Goal: Task Accomplishment & Management: Manage account settings

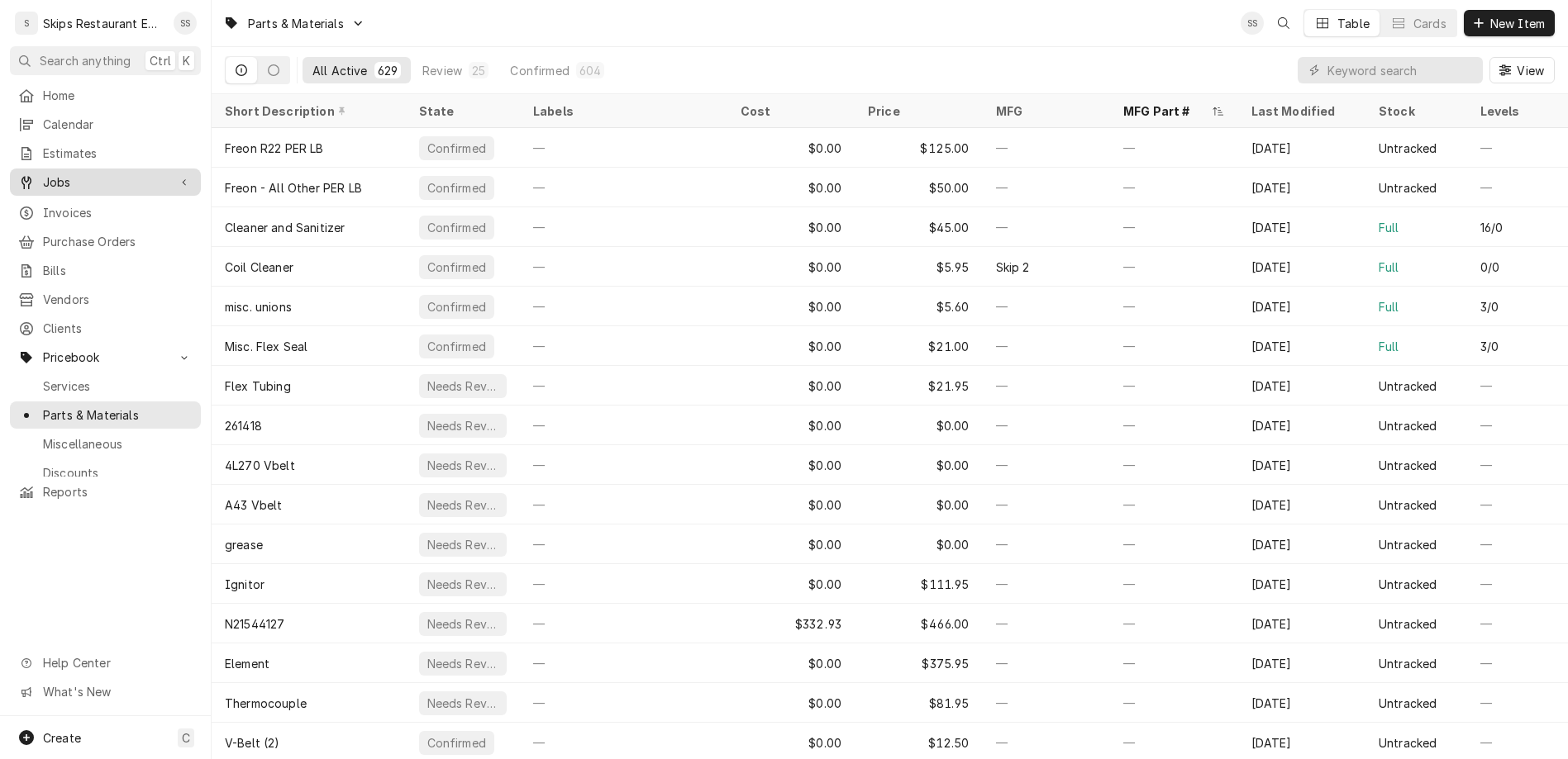
click at [63, 173] on span "Jobs" at bounding box center [106, 181] width 125 height 17
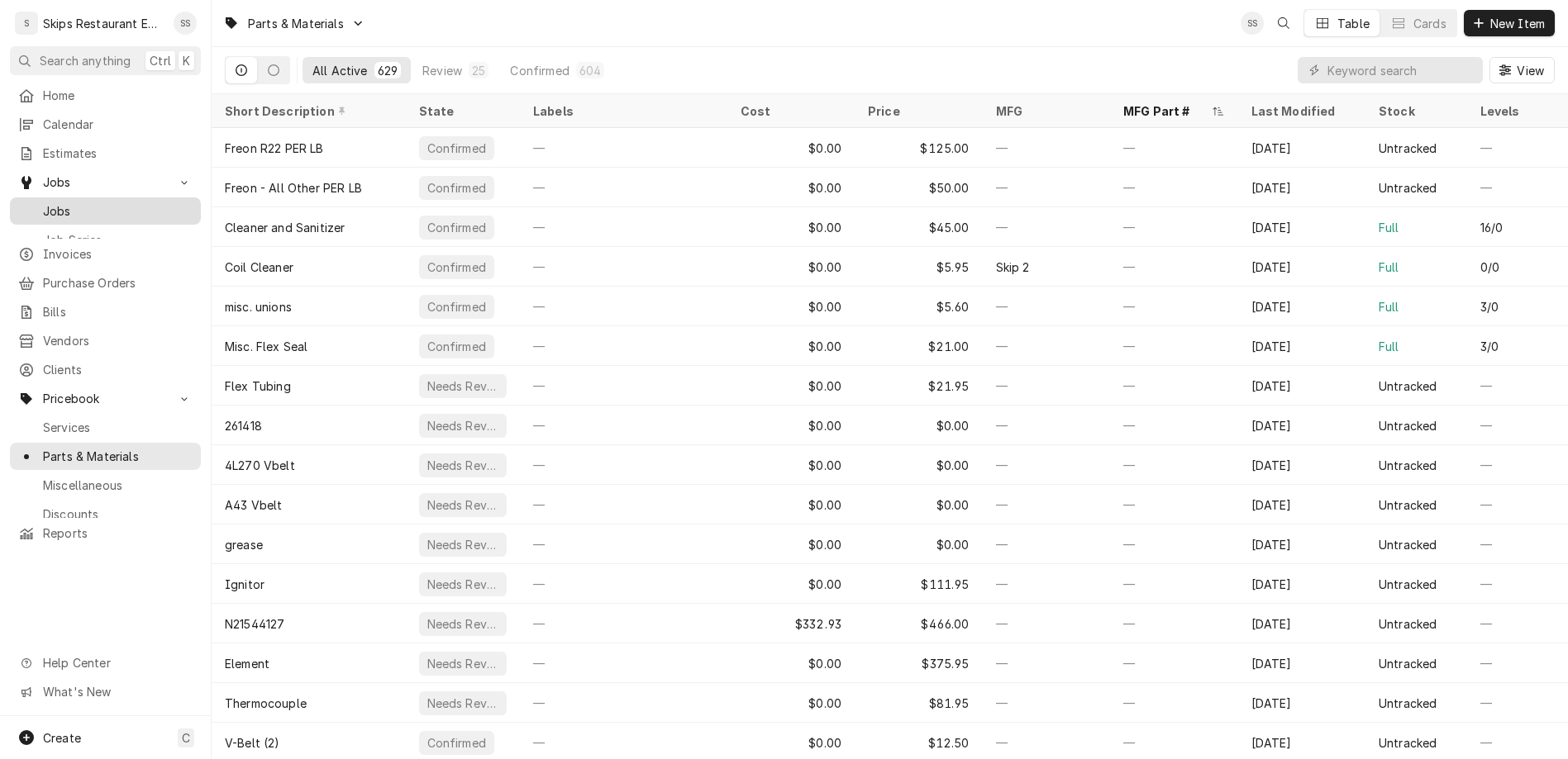
click at [55, 202] on span "Jobs" at bounding box center [118, 211] width 150 height 17
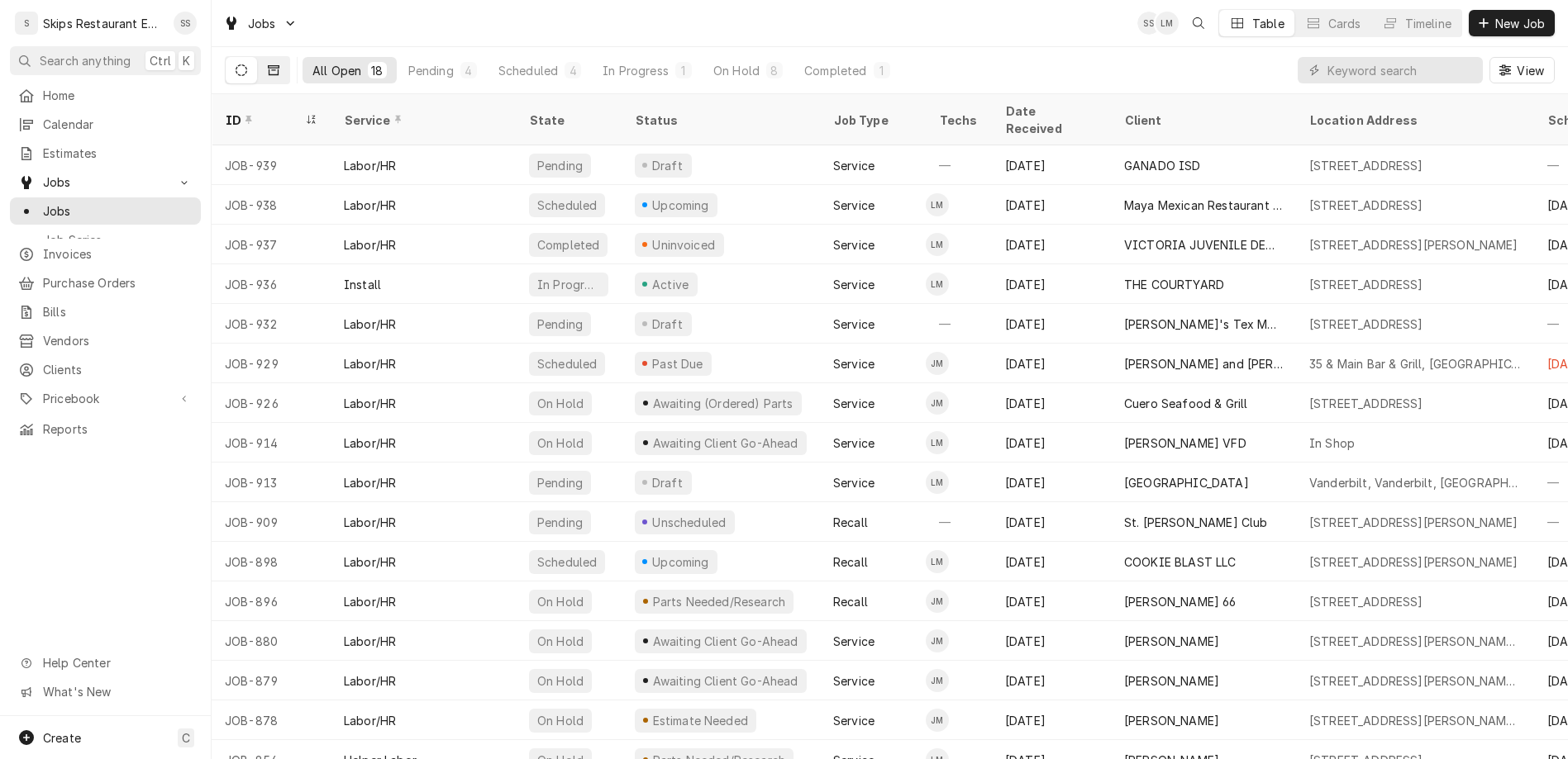
click at [258, 58] on button "Dynamic Content Wrapper" at bounding box center [274, 70] width 32 height 27
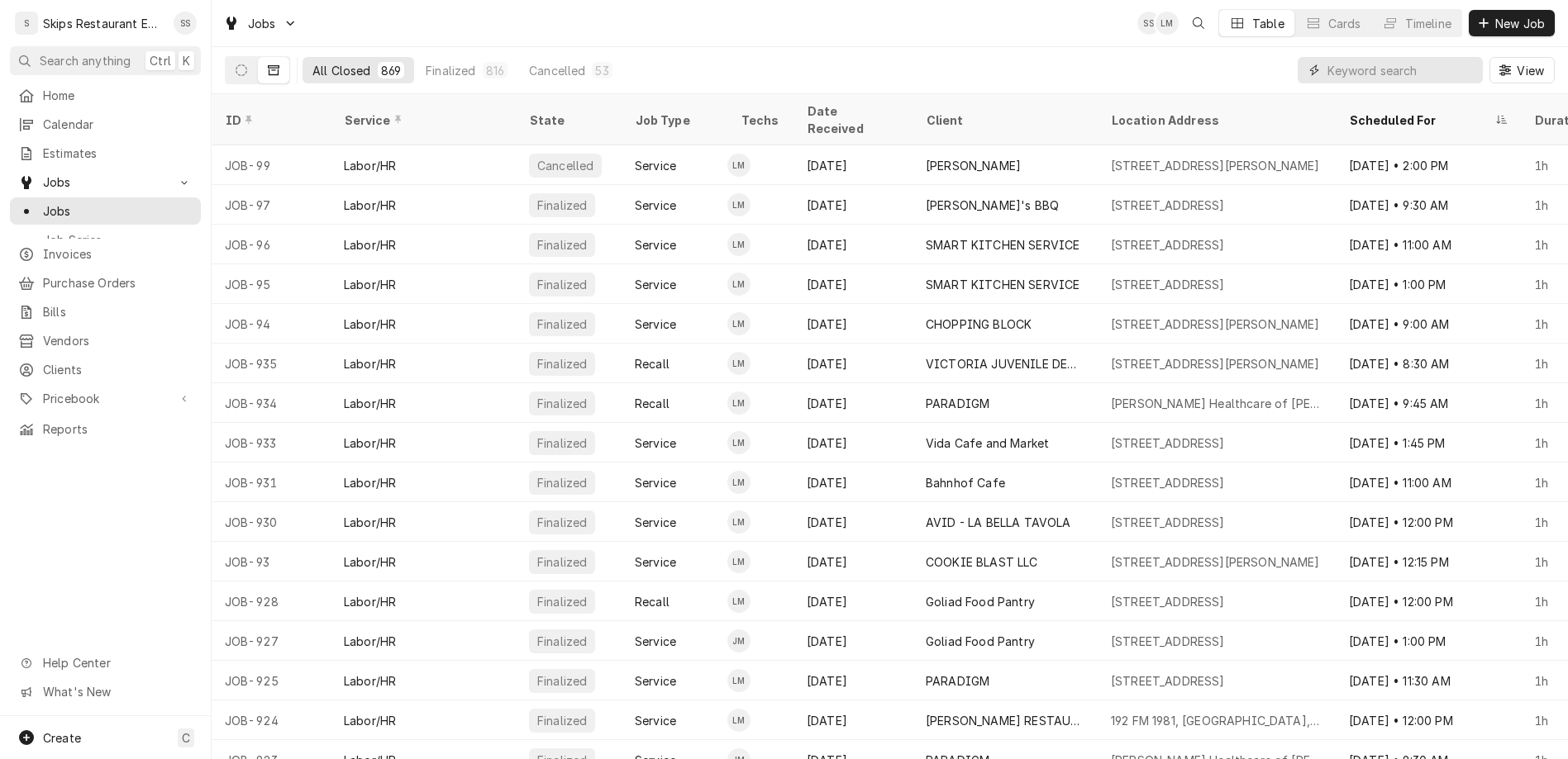
click at [1394, 57] on input "Dynamic Content Wrapper" at bounding box center [1401, 70] width 147 height 27
click at [1416, 57] on input "Dynamic Content Wrapper" at bounding box center [1401, 70] width 147 height 27
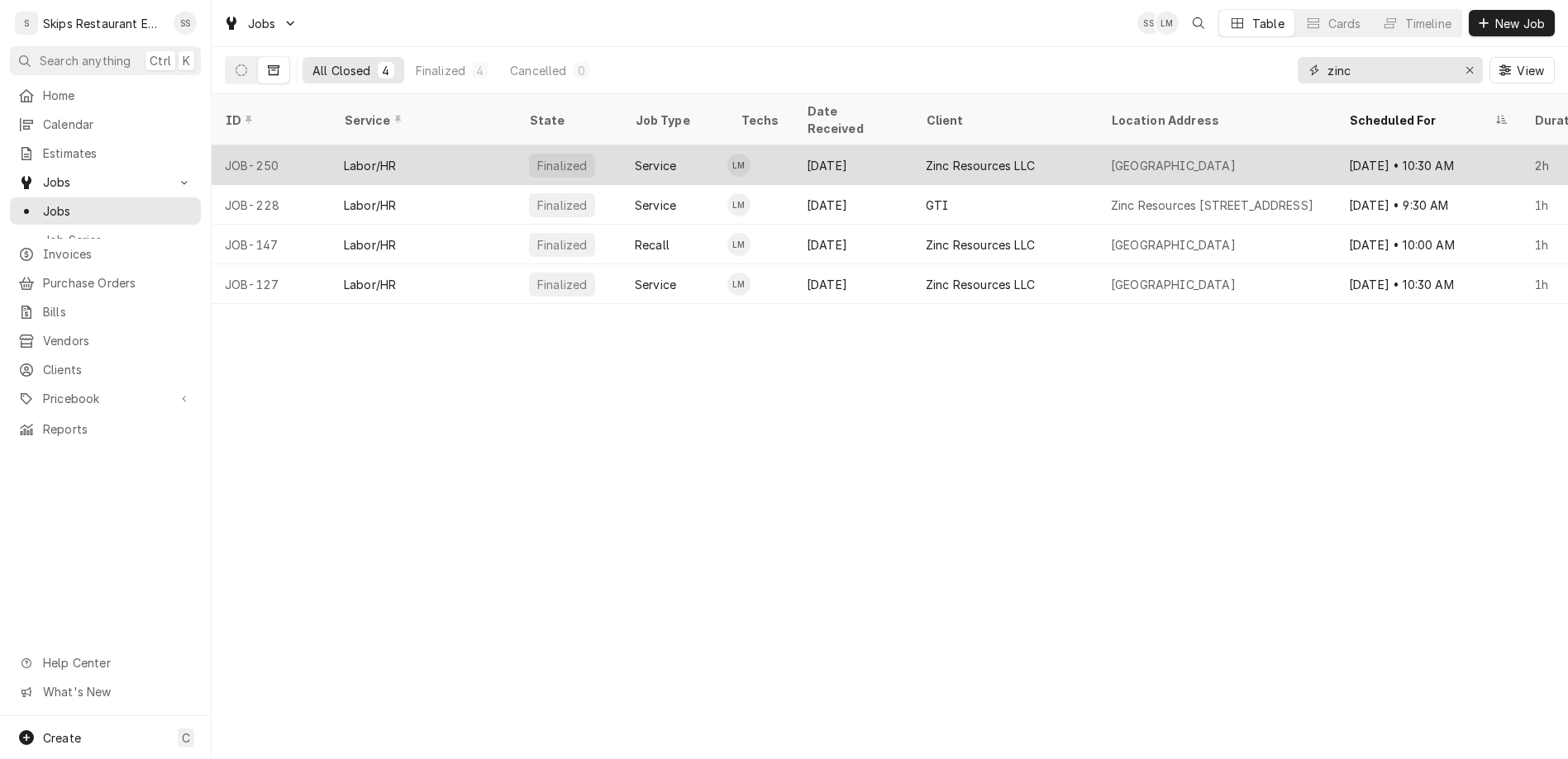
type input "zinc"
click at [857, 146] on div "[DATE]" at bounding box center [853, 166] width 119 height 40
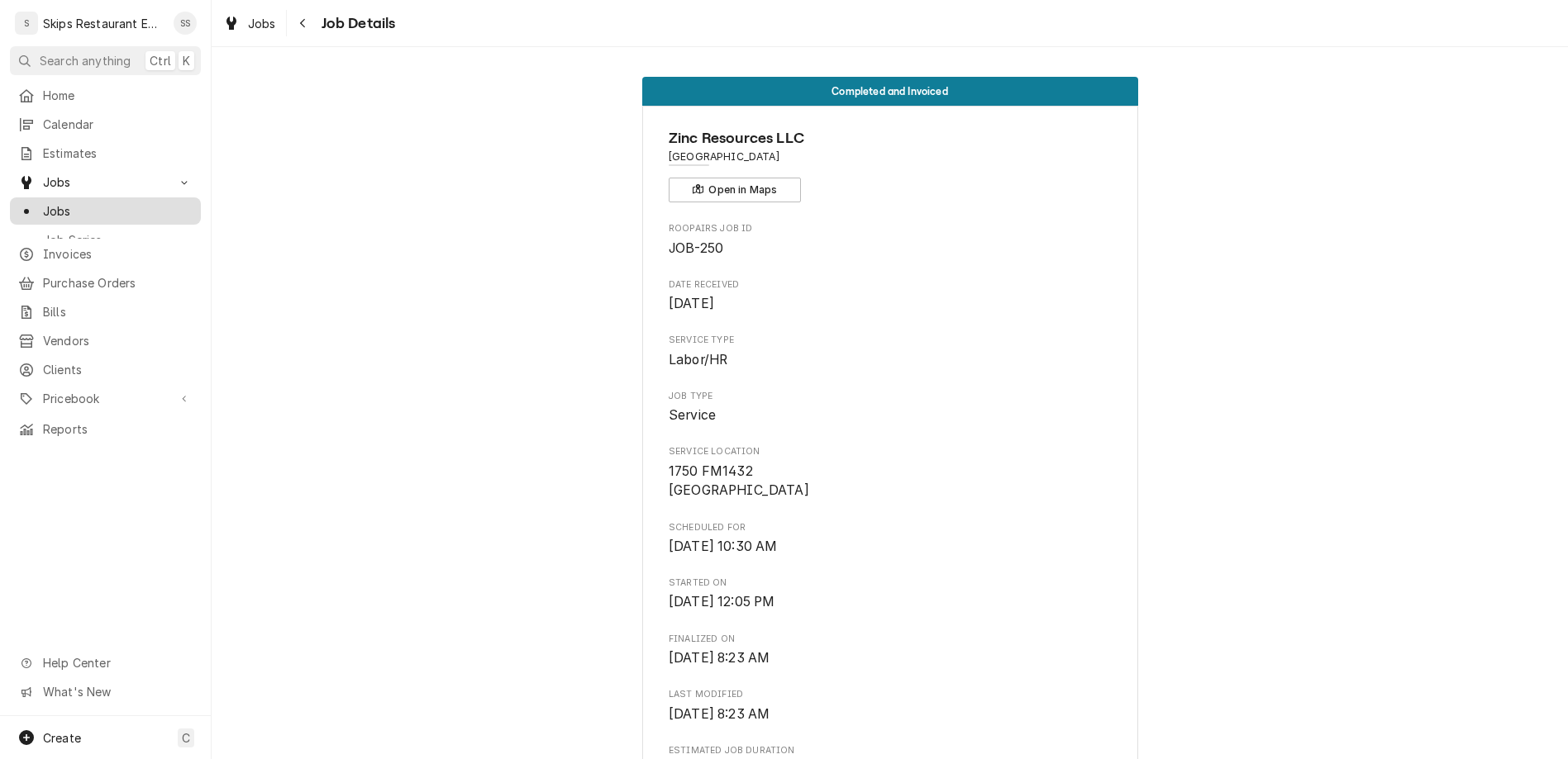
click at [51, 202] on span "Jobs" at bounding box center [118, 211] width 150 height 17
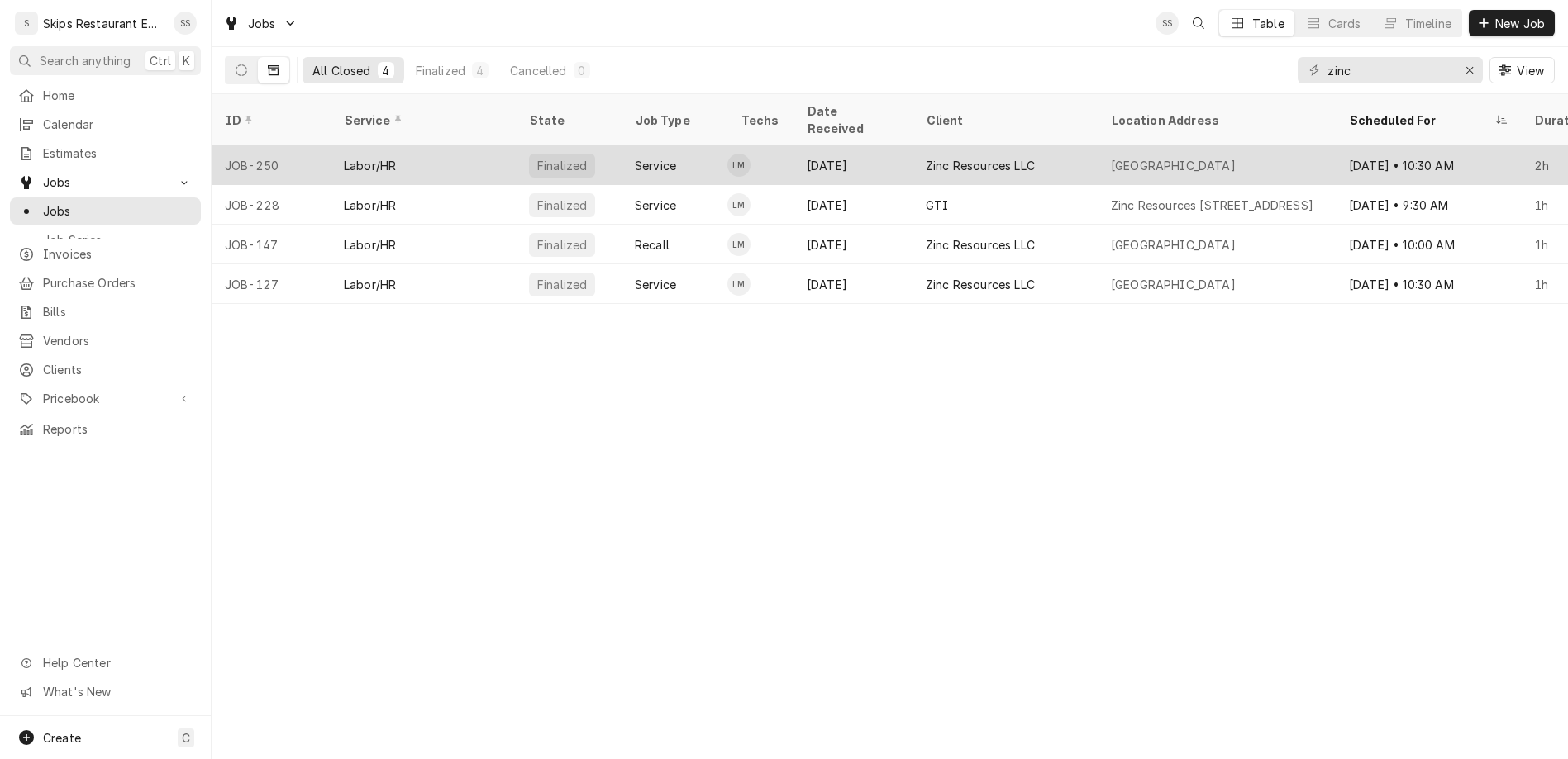
click at [794, 146] on div "Aug 30, 2024" at bounding box center [853, 166] width 119 height 40
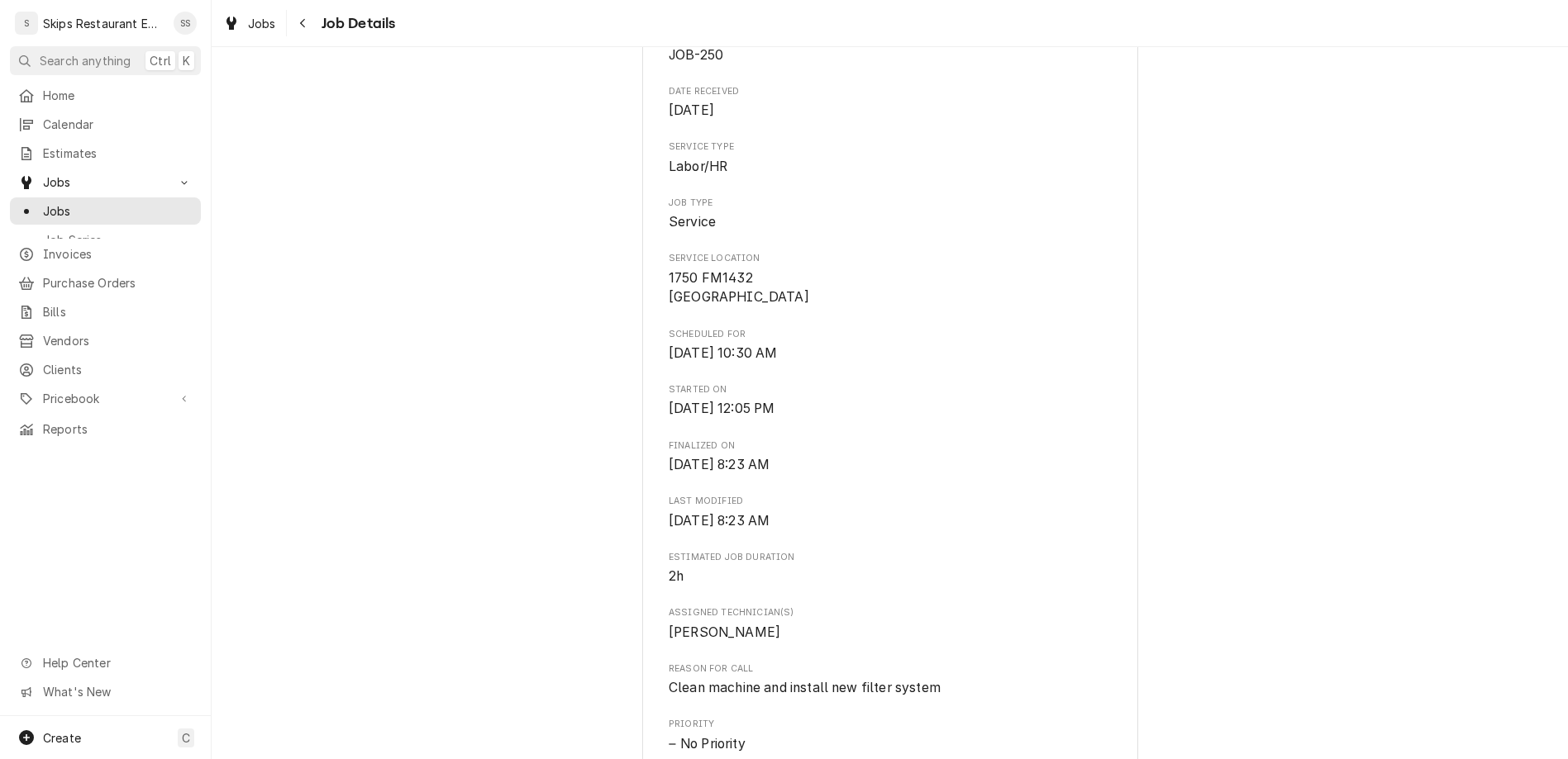
scroll to position [306, 0]
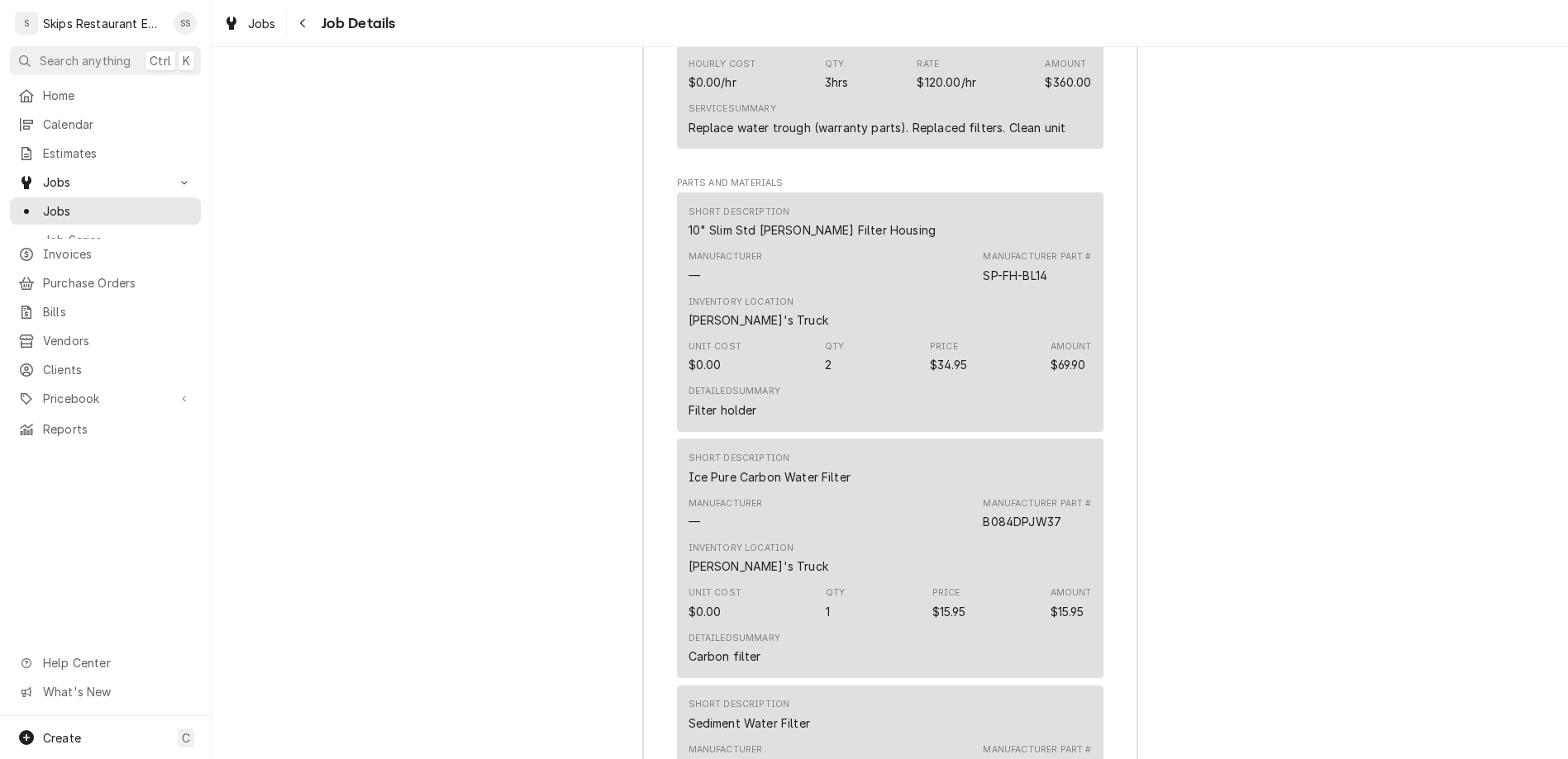
scroll to position [1560, 0]
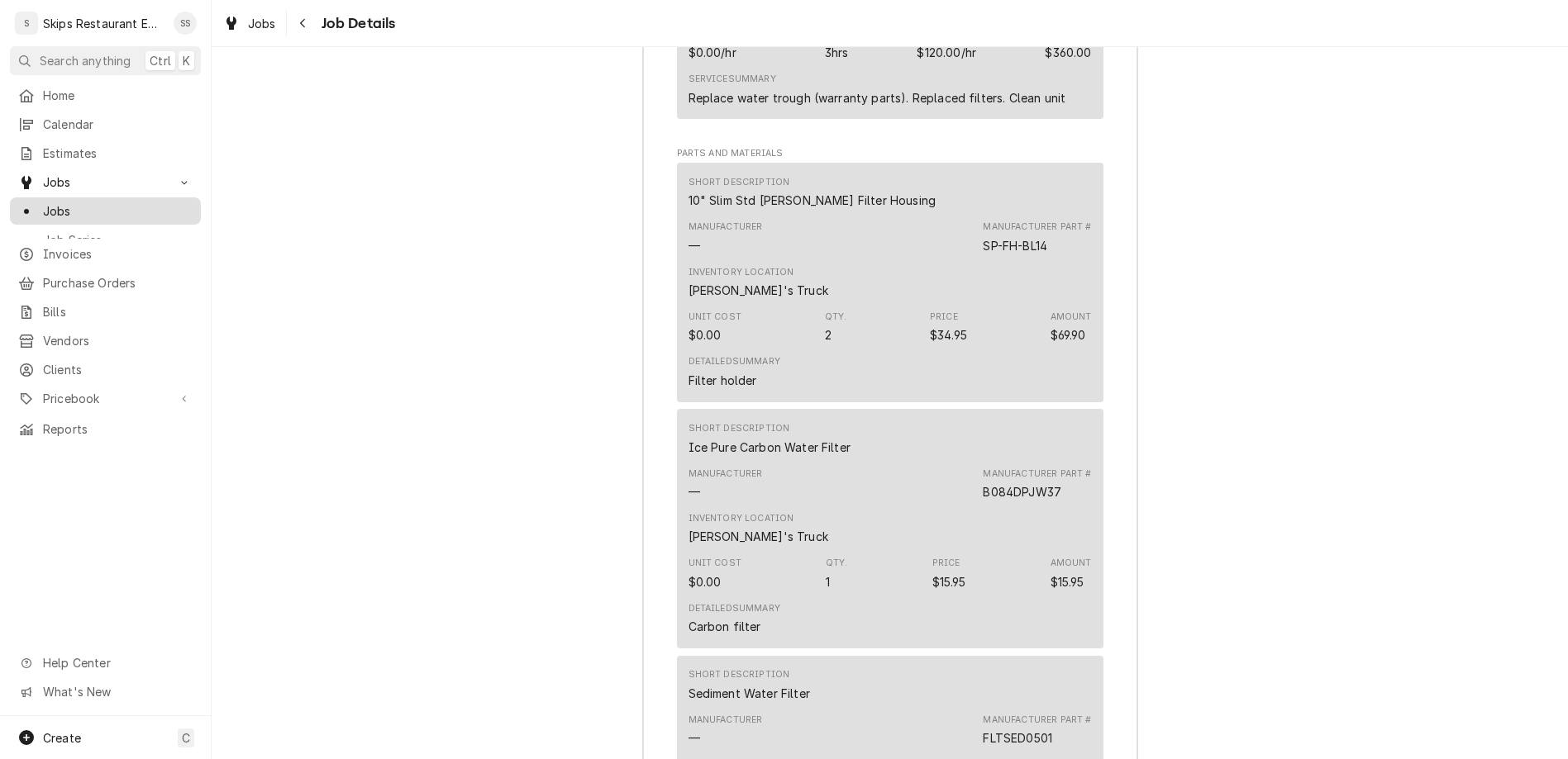
click at [45, 202] on span "Jobs" at bounding box center [118, 211] width 150 height 17
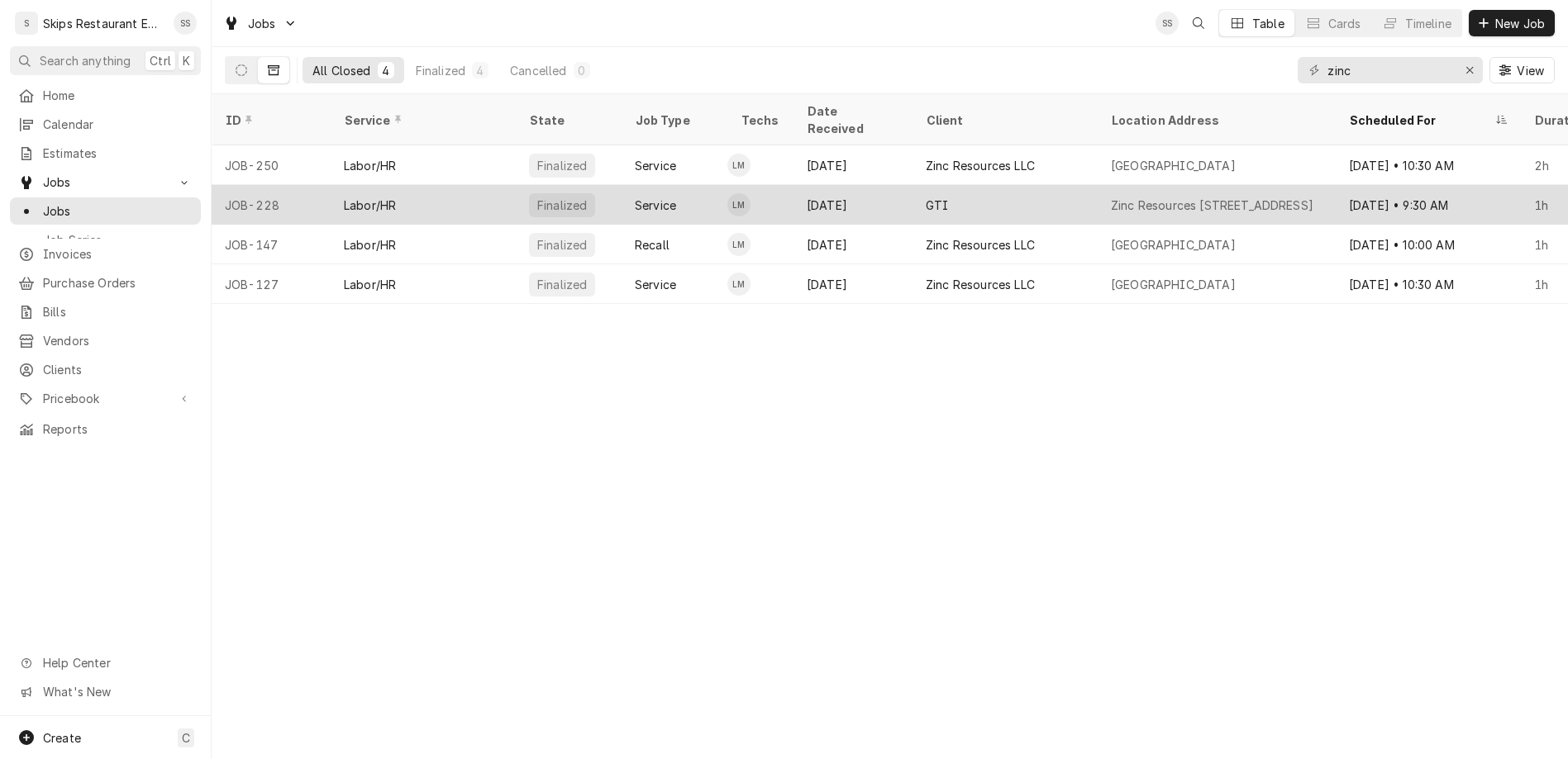
click at [794, 185] on div "[DATE]" at bounding box center [853, 205] width 119 height 40
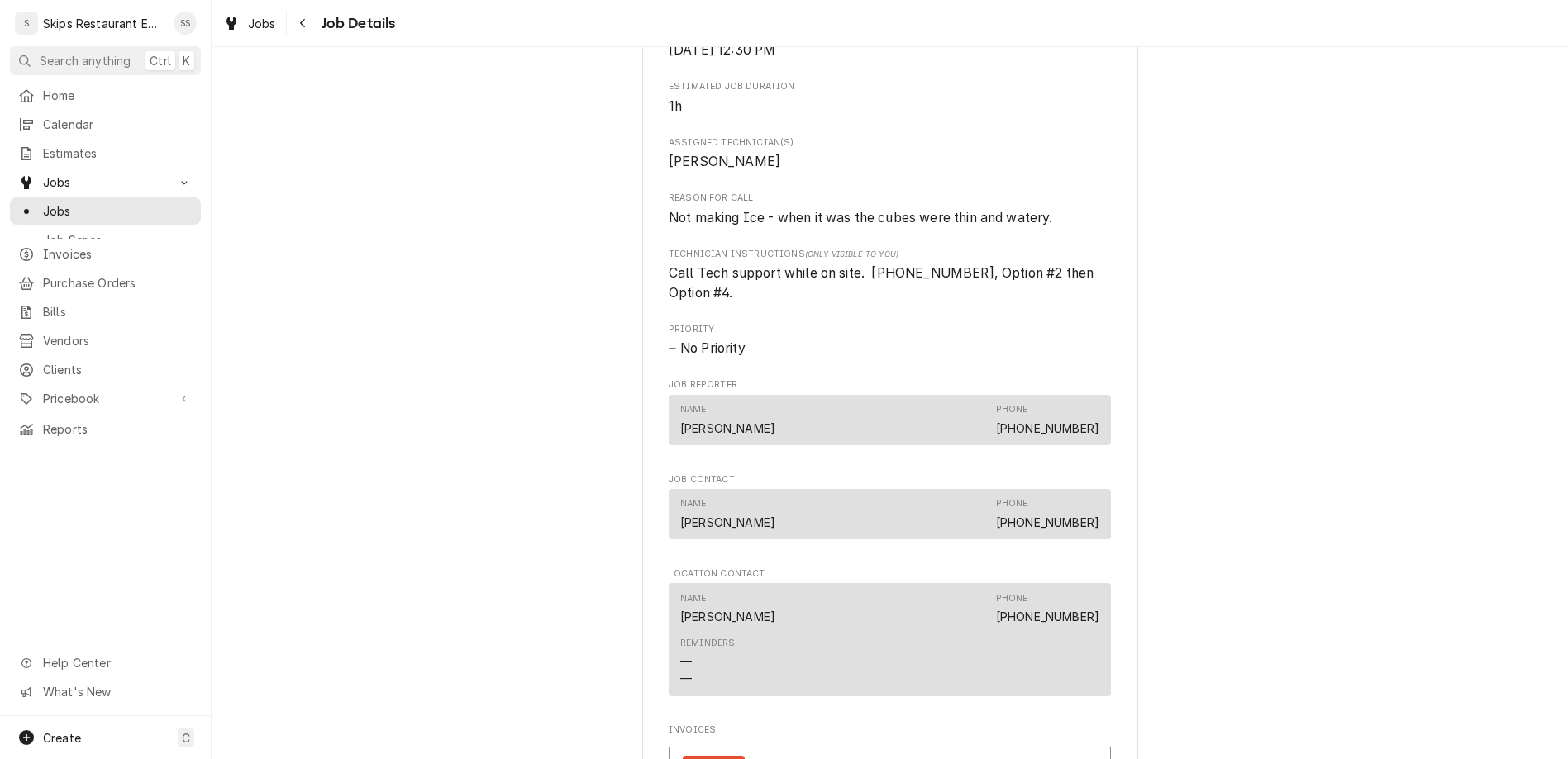
scroll to position [681, 0]
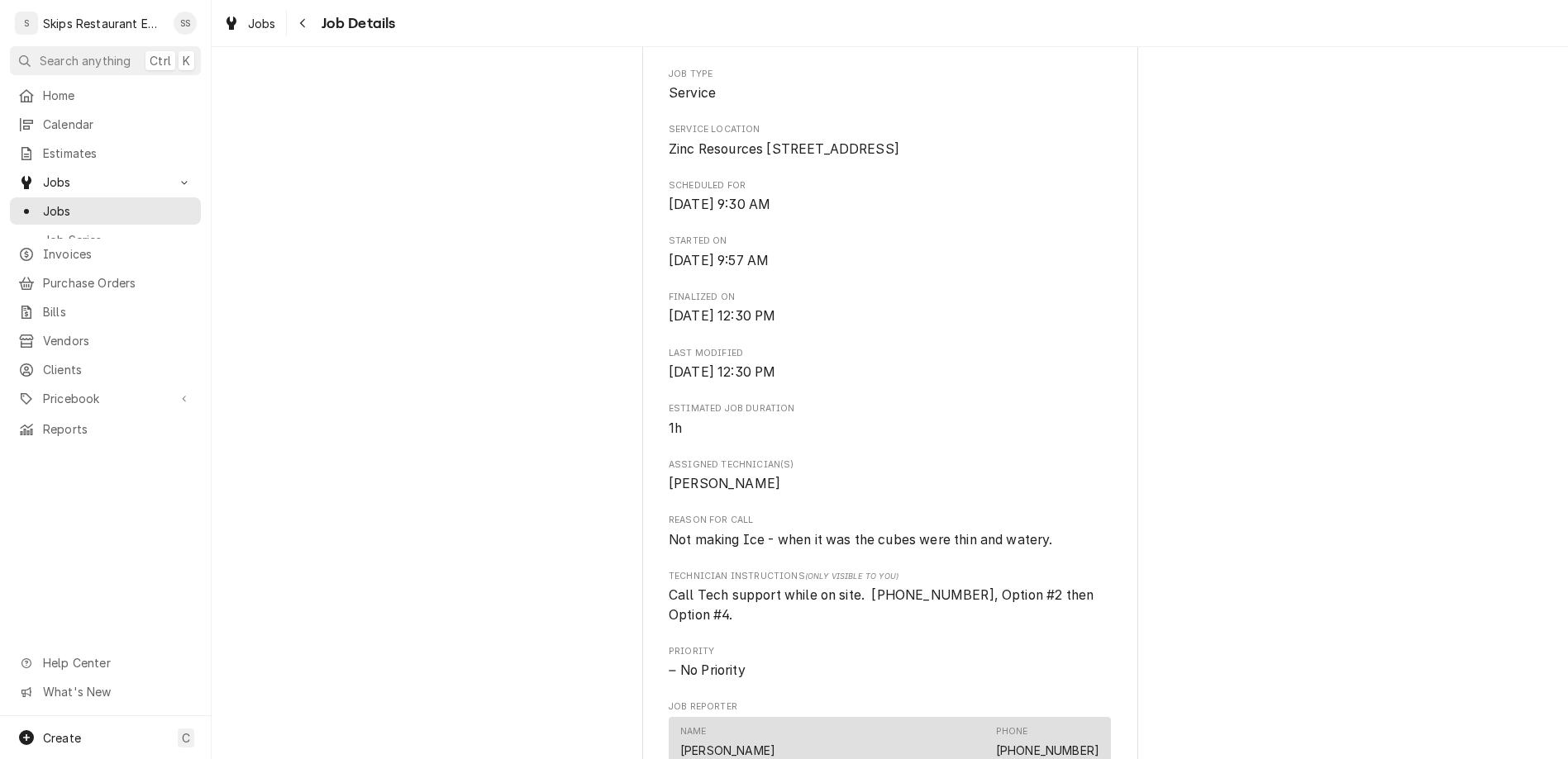
scroll to position [0, 0]
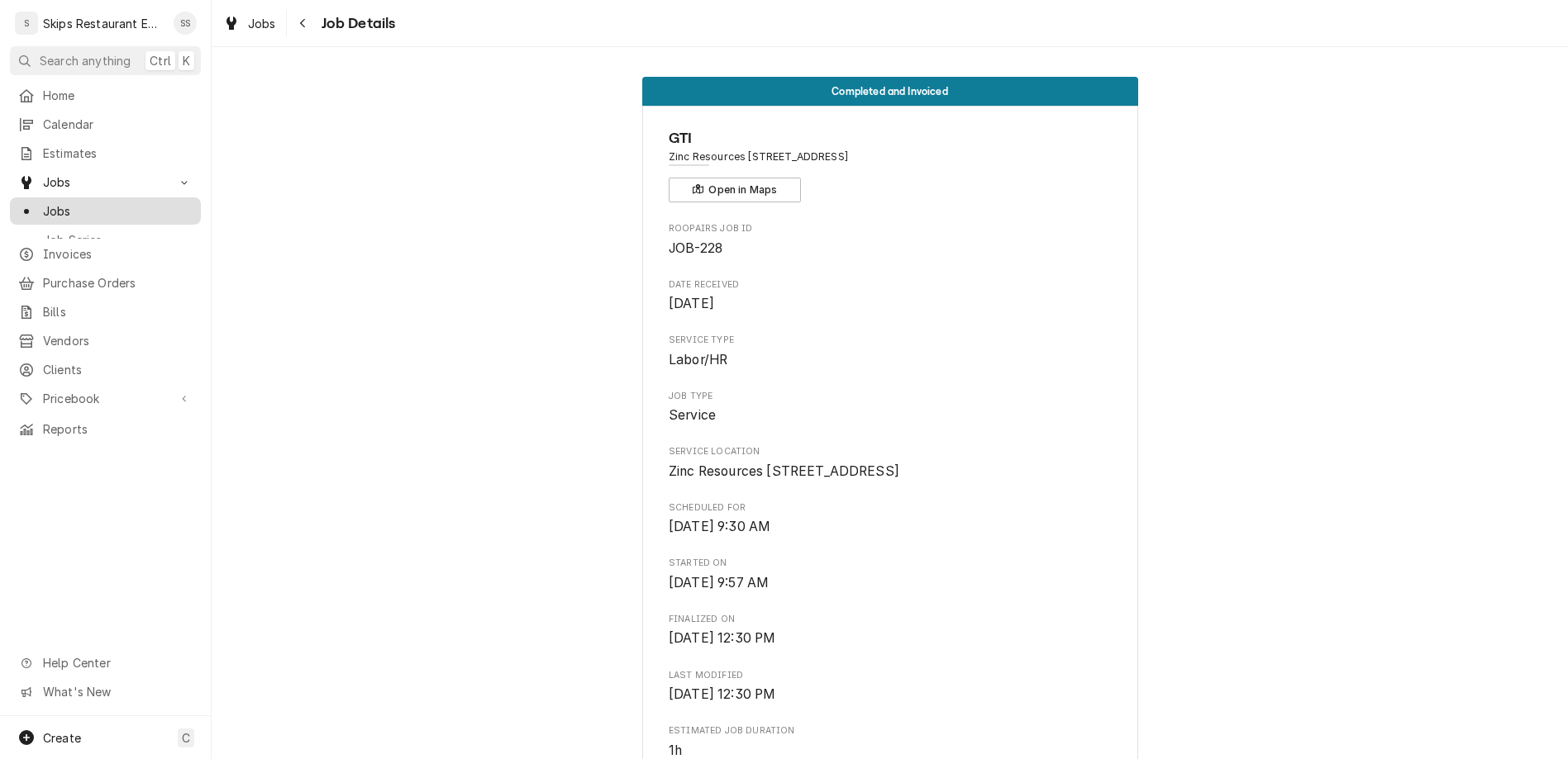
click at [43, 202] on span "Jobs" at bounding box center [118, 211] width 150 height 17
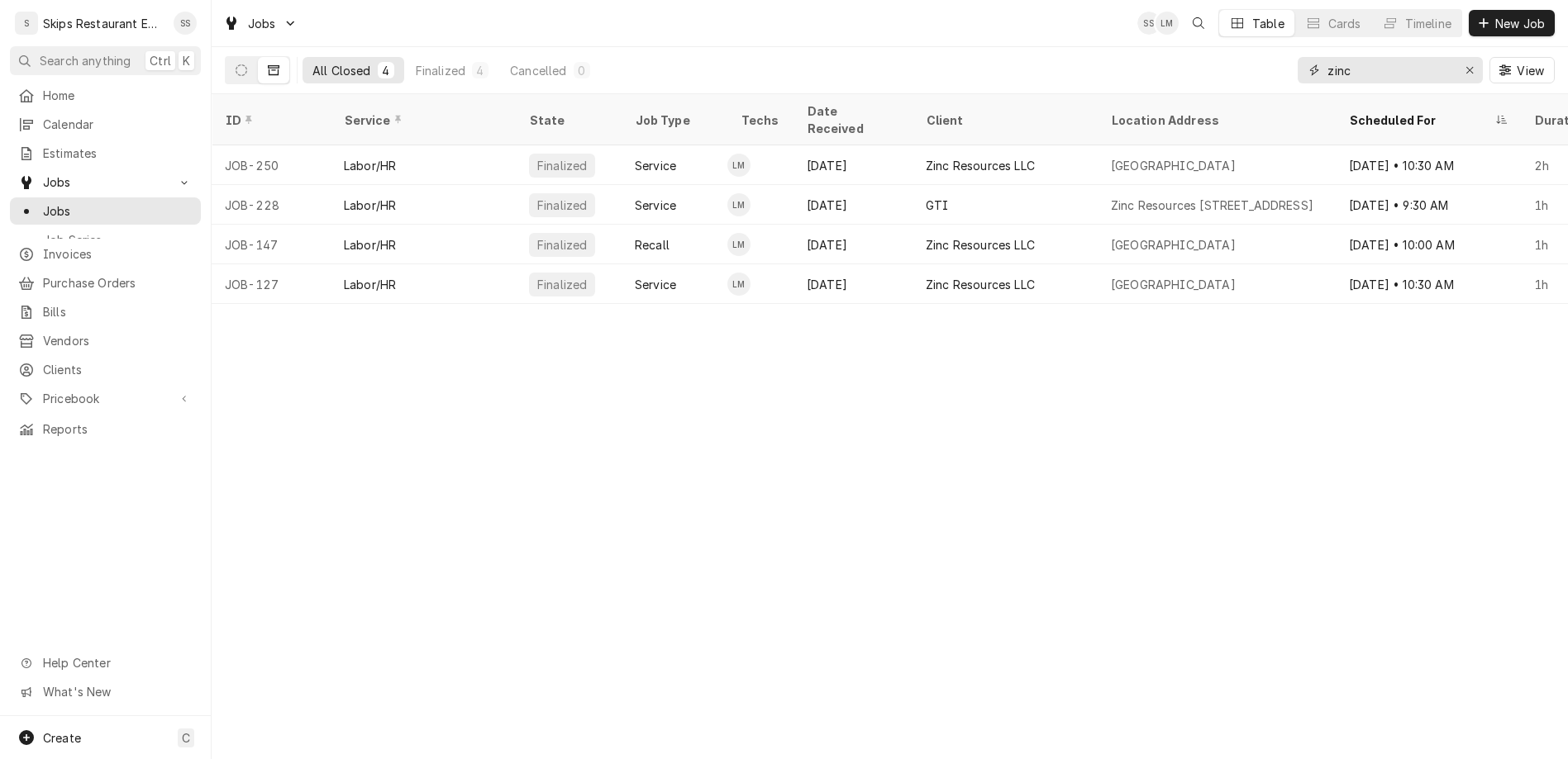
drag, startPoint x: 1423, startPoint y: 48, endPoint x: 1303, endPoint y: 63, distance: 120.9
click at [1327, 63] on input "zinc" at bounding box center [1389, 70] width 124 height 27
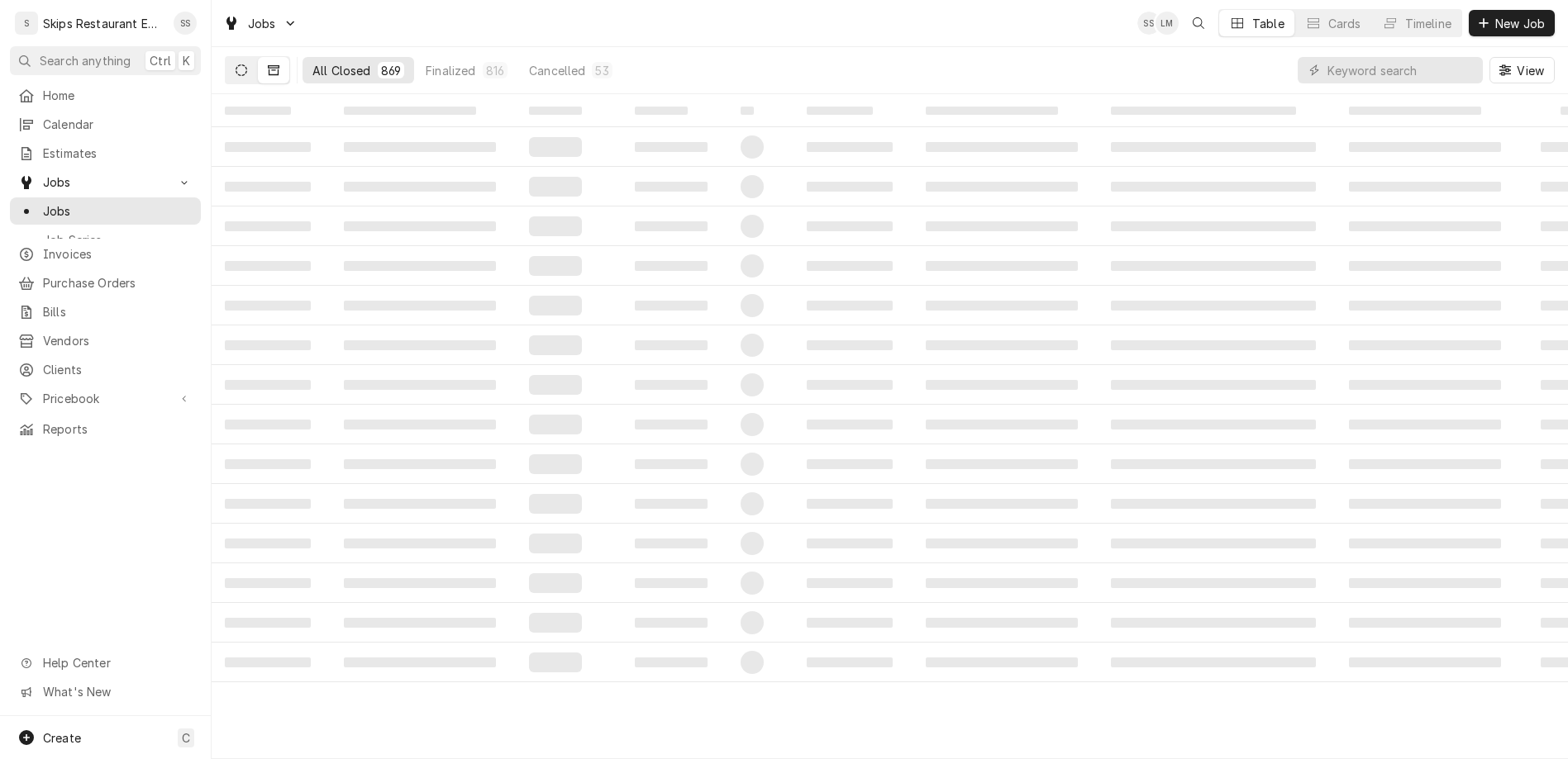
click at [236, 64] on icon "Dynamic Content Wrapper" at bounding box center [241, 70] width 12 height 12
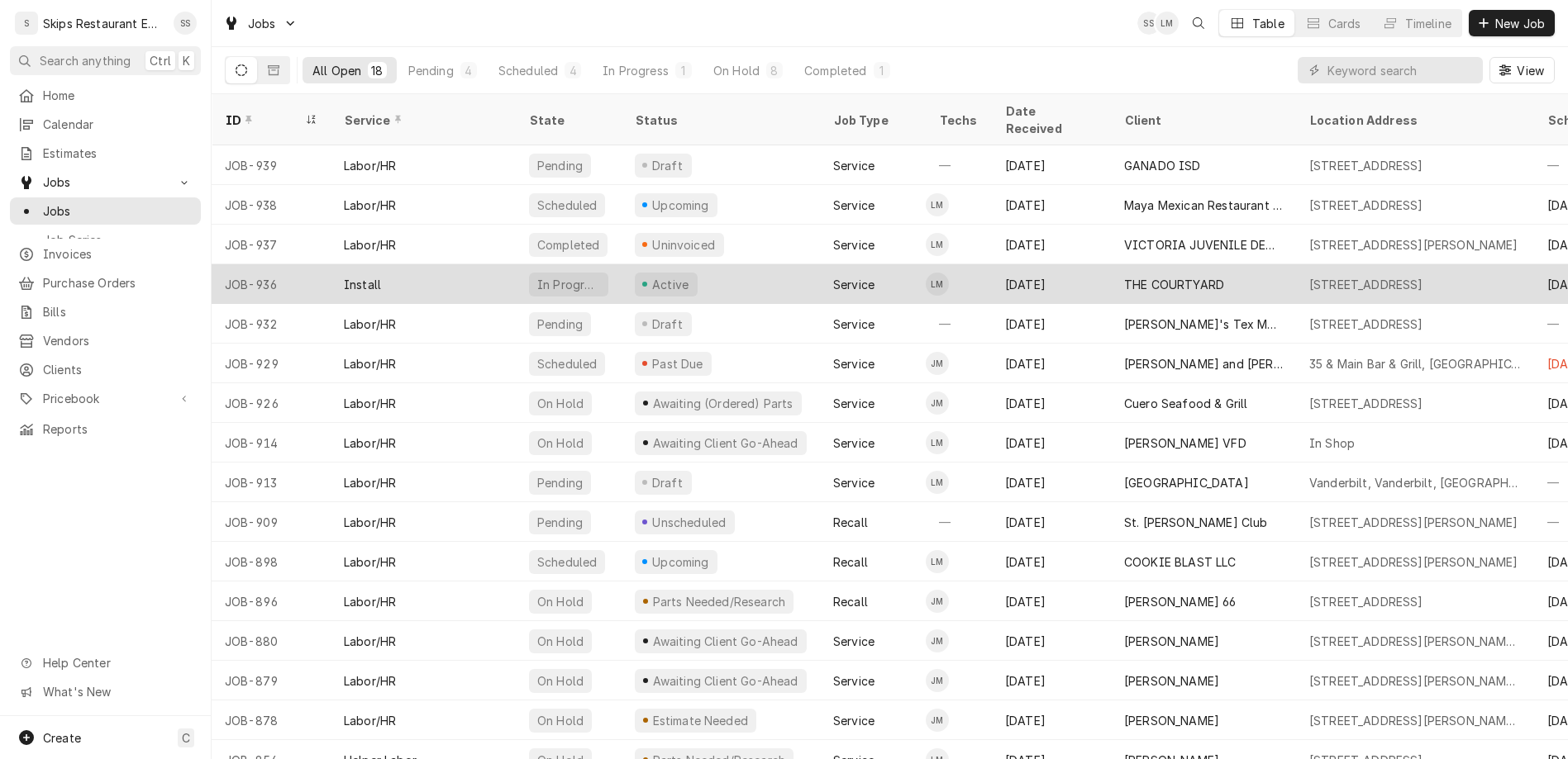
click at [650, 275] on div "Active" at bounding box center [670, 284] width 42 height 17
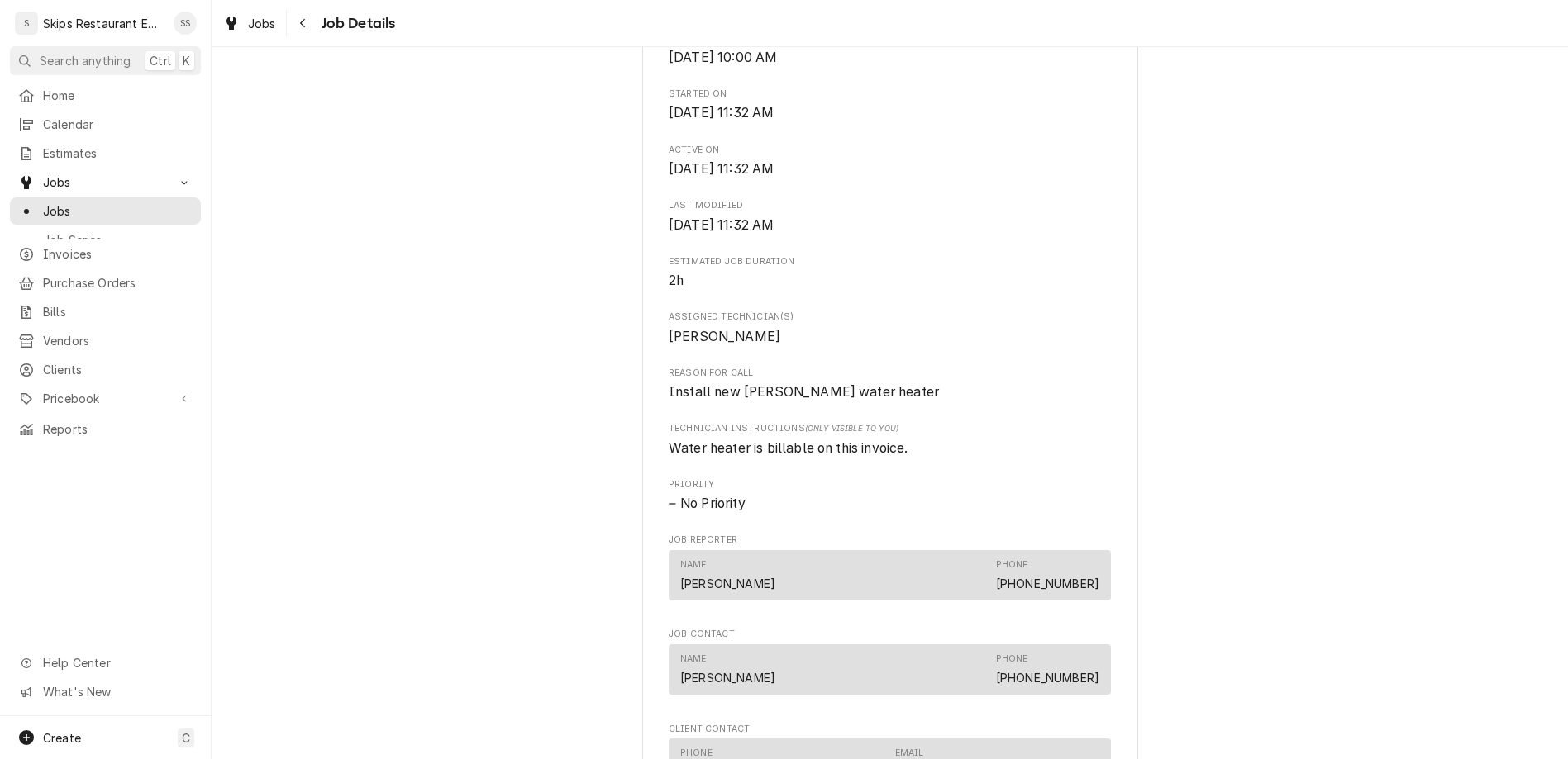
scroll to position [1019, 0]
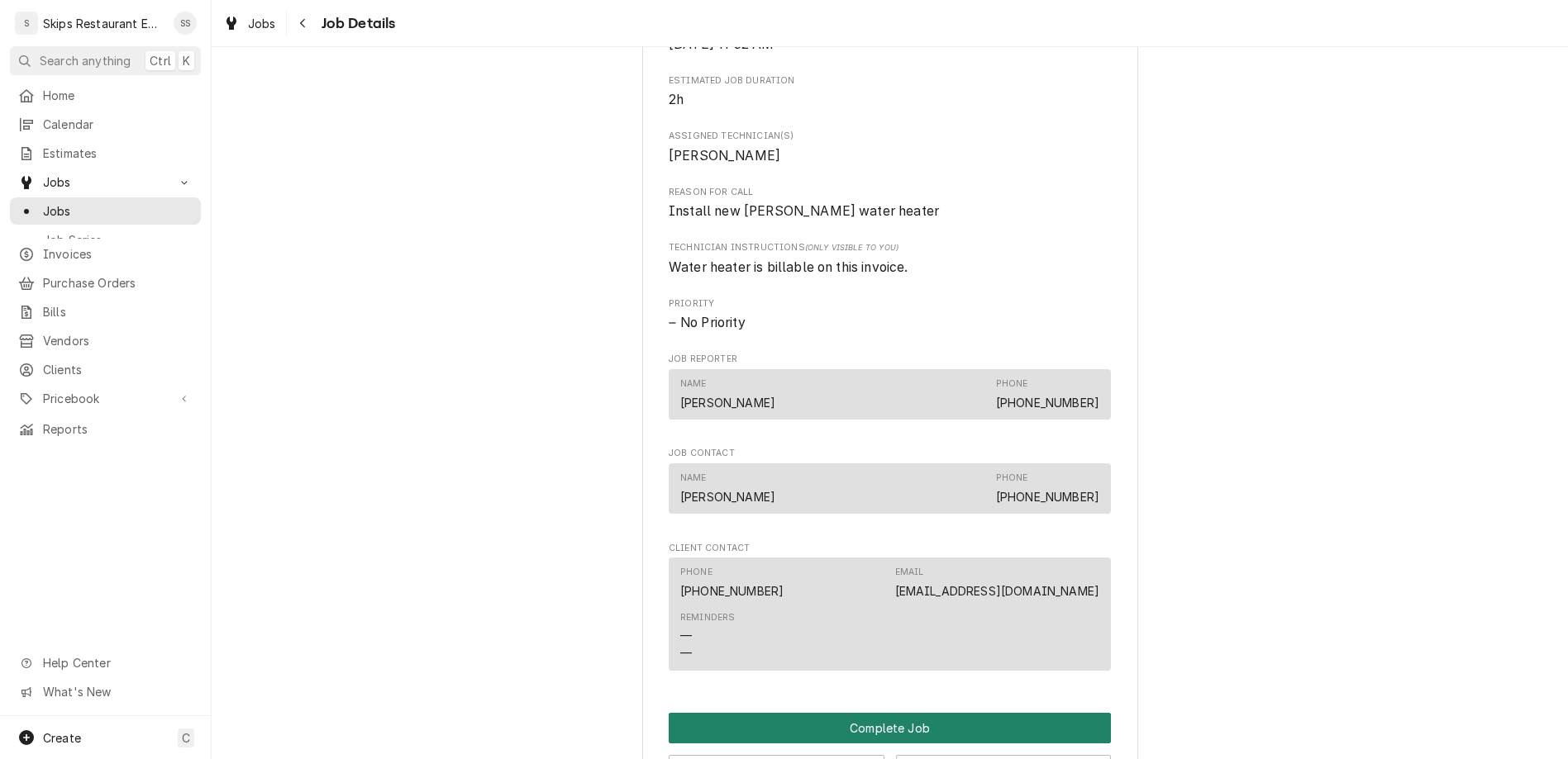
click at [849, 713] on button "Complete Job" at bounding box center [889, 728] width 442 height 31
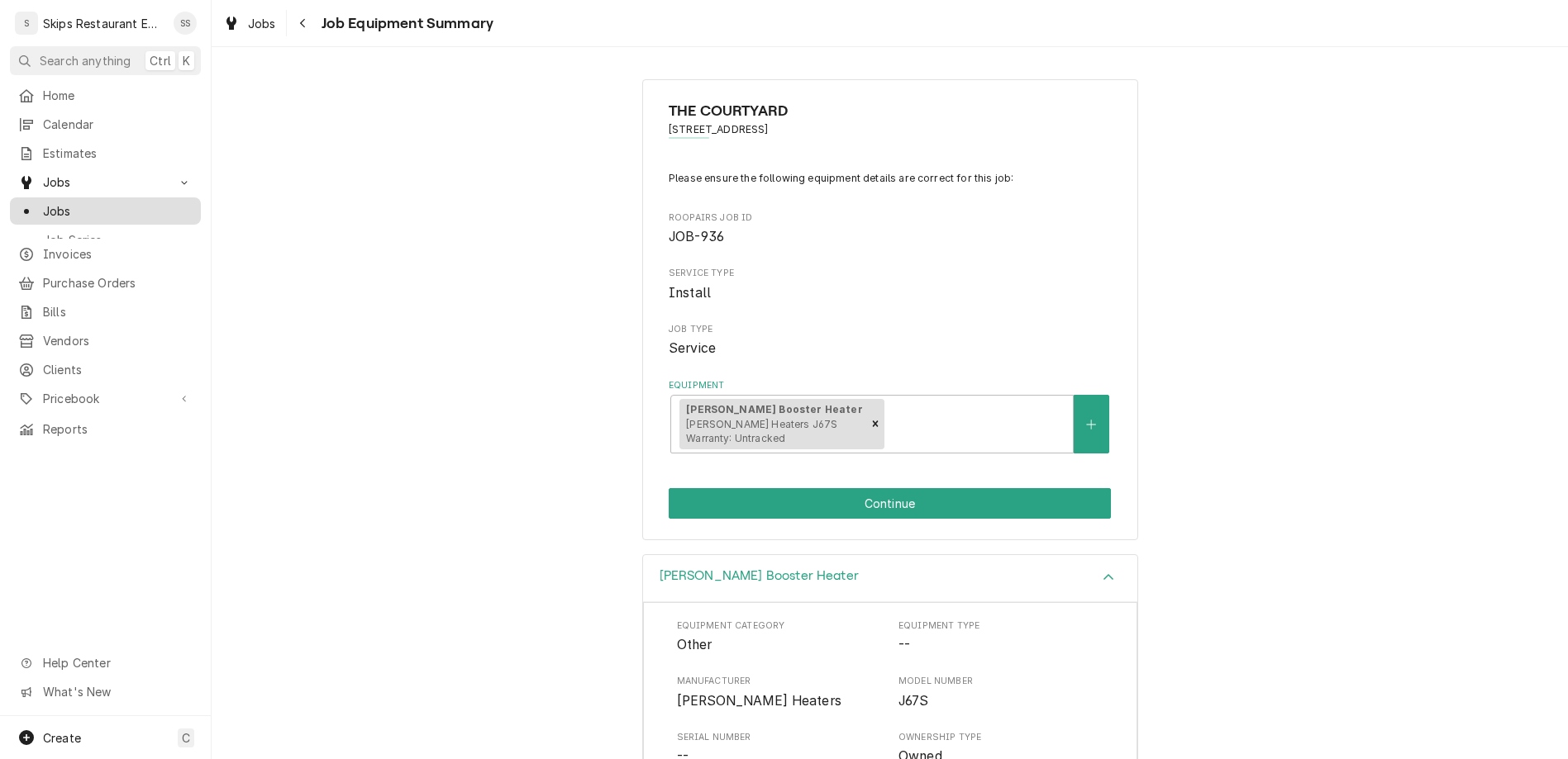
click at [57, 202] on span "Jobs" at bounding box center [118, 211] width 150 height 17
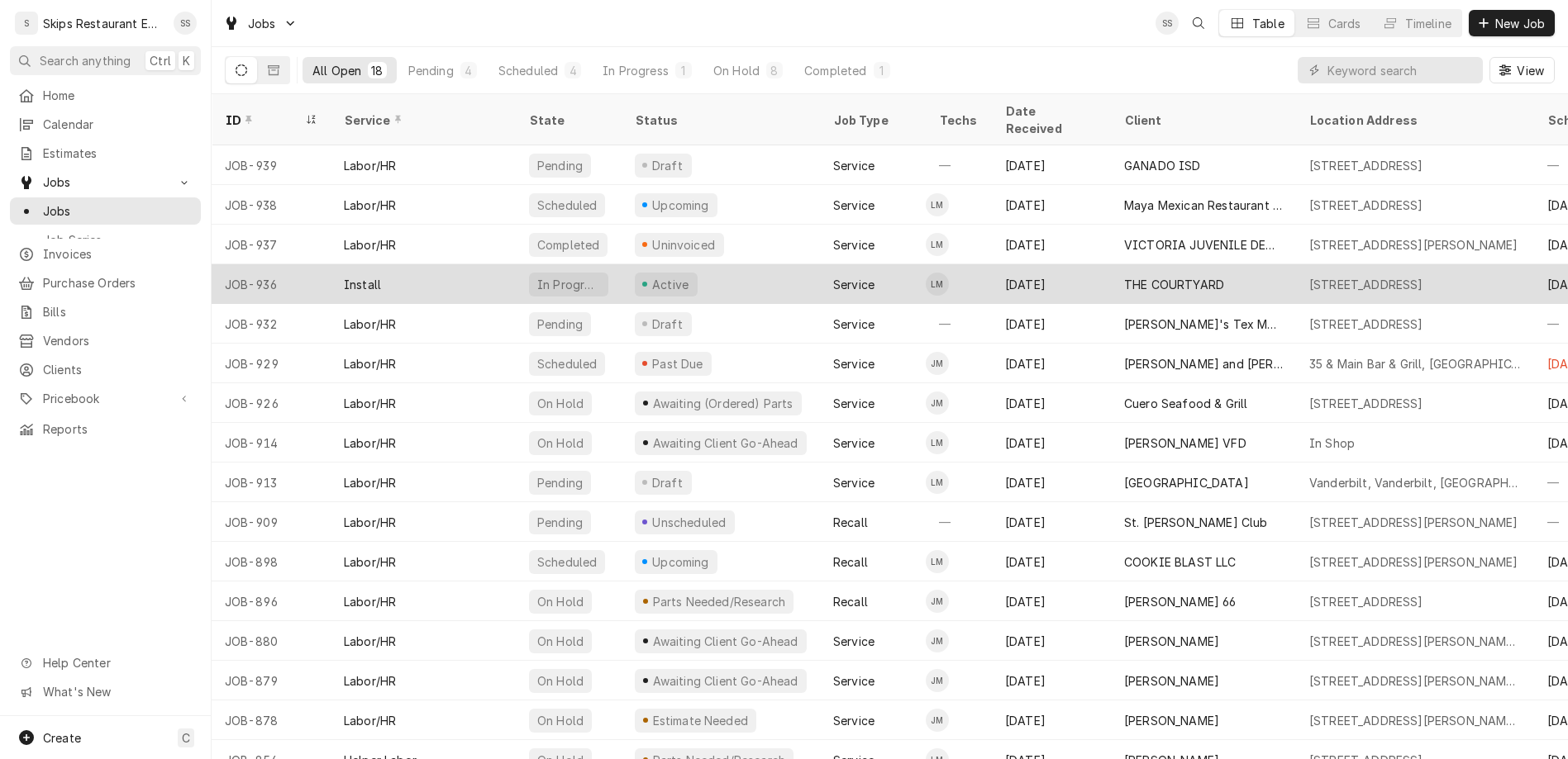
click at [1329, 275] on div "[STREET_ADDRESS]" at bounding box center [1366, 284] width 114 height 17
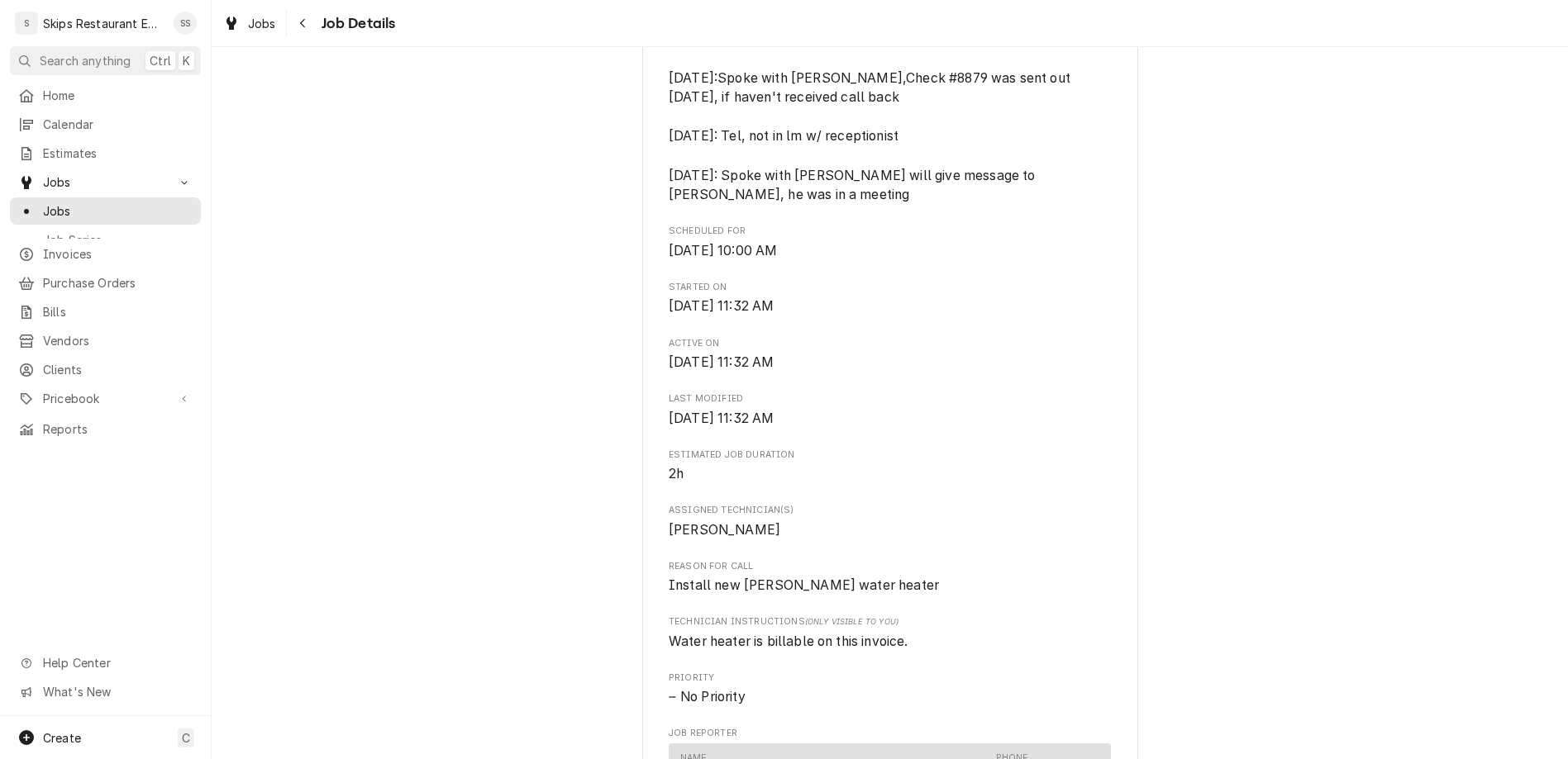
scroll to position [966, 0]
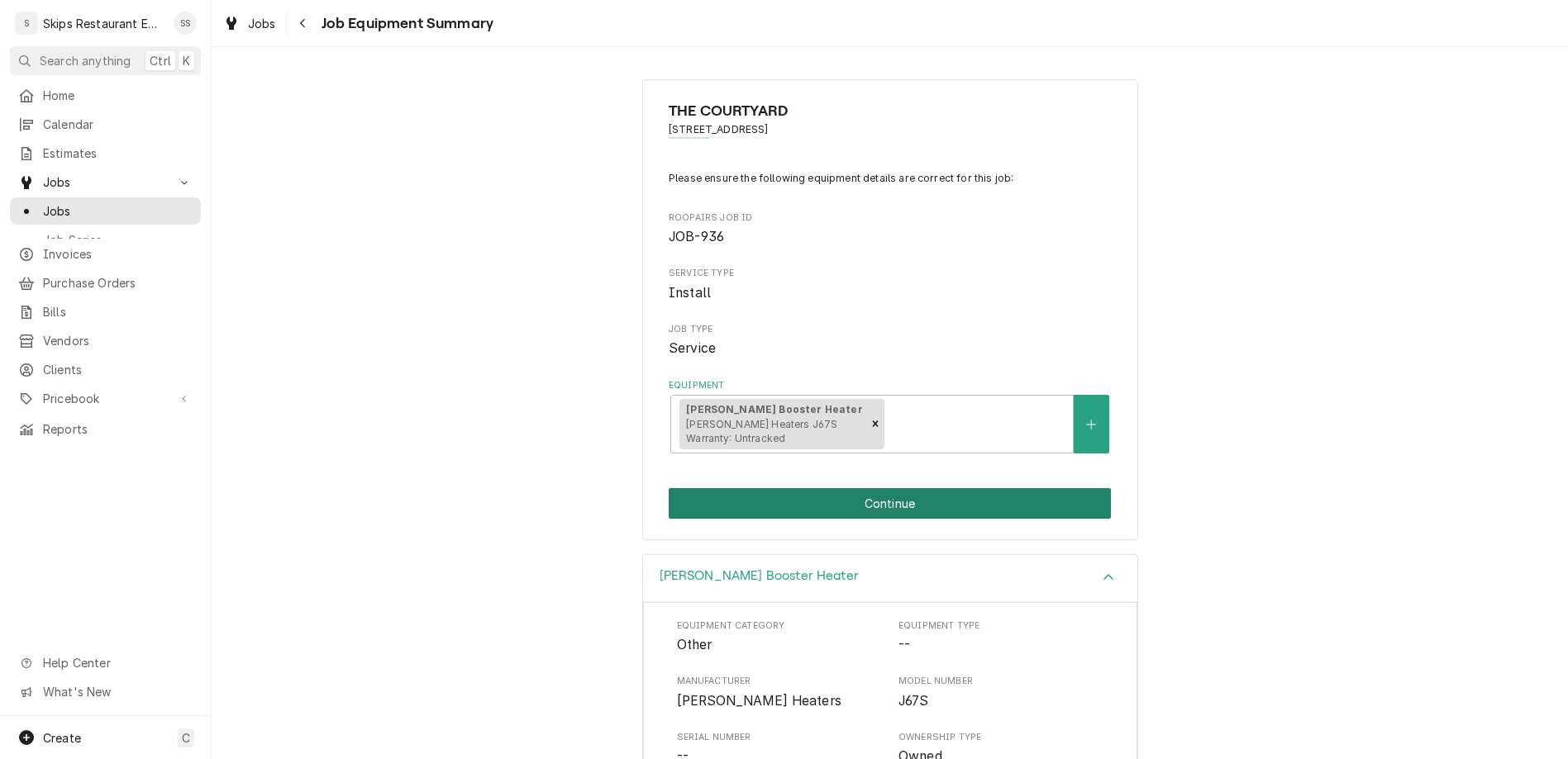
click at [854, 489] on button "Continue" at bounding box center [889, 504] width 442 height 31
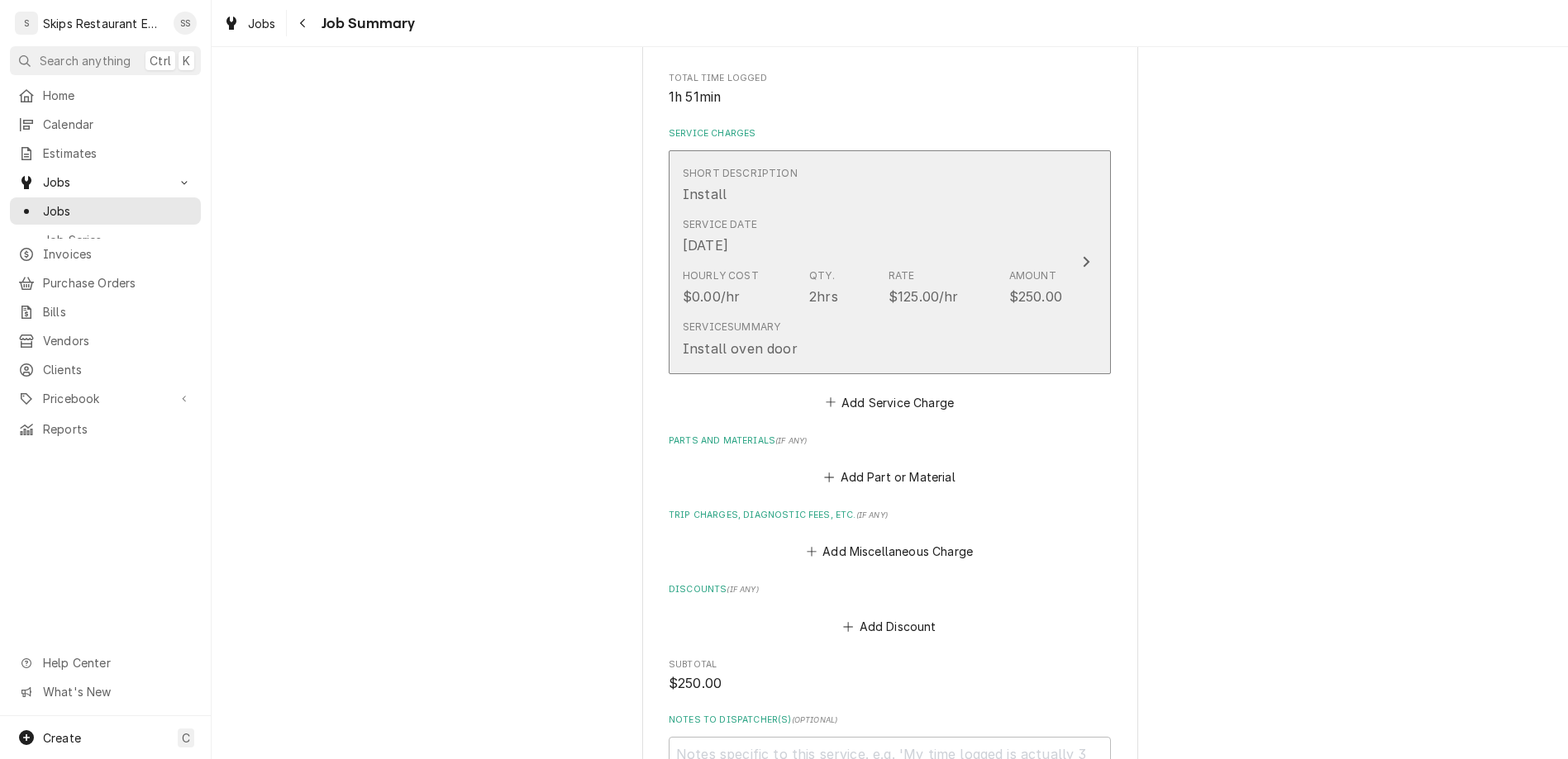
scroll to position [343, 0]
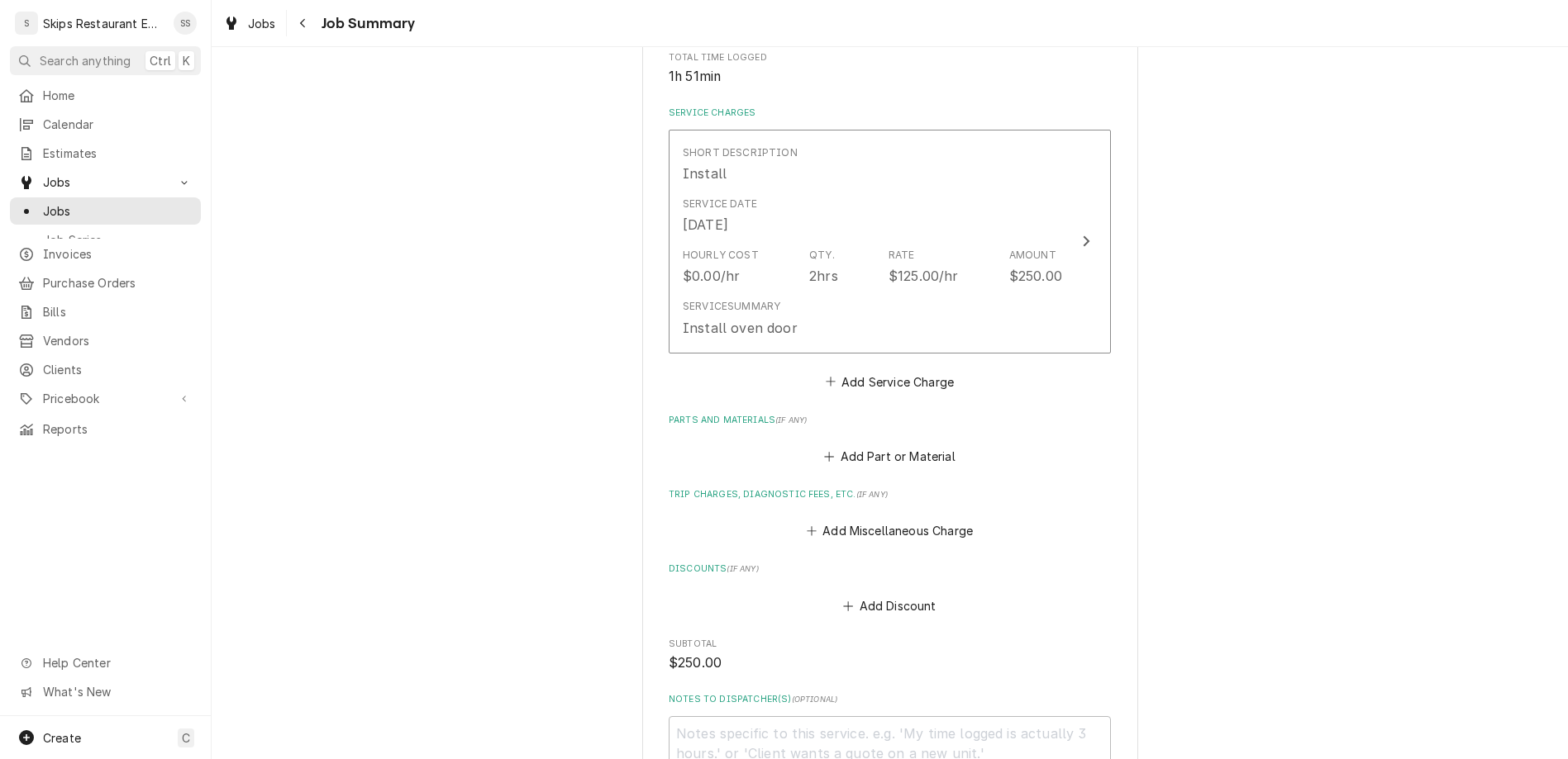
type textarea "x"
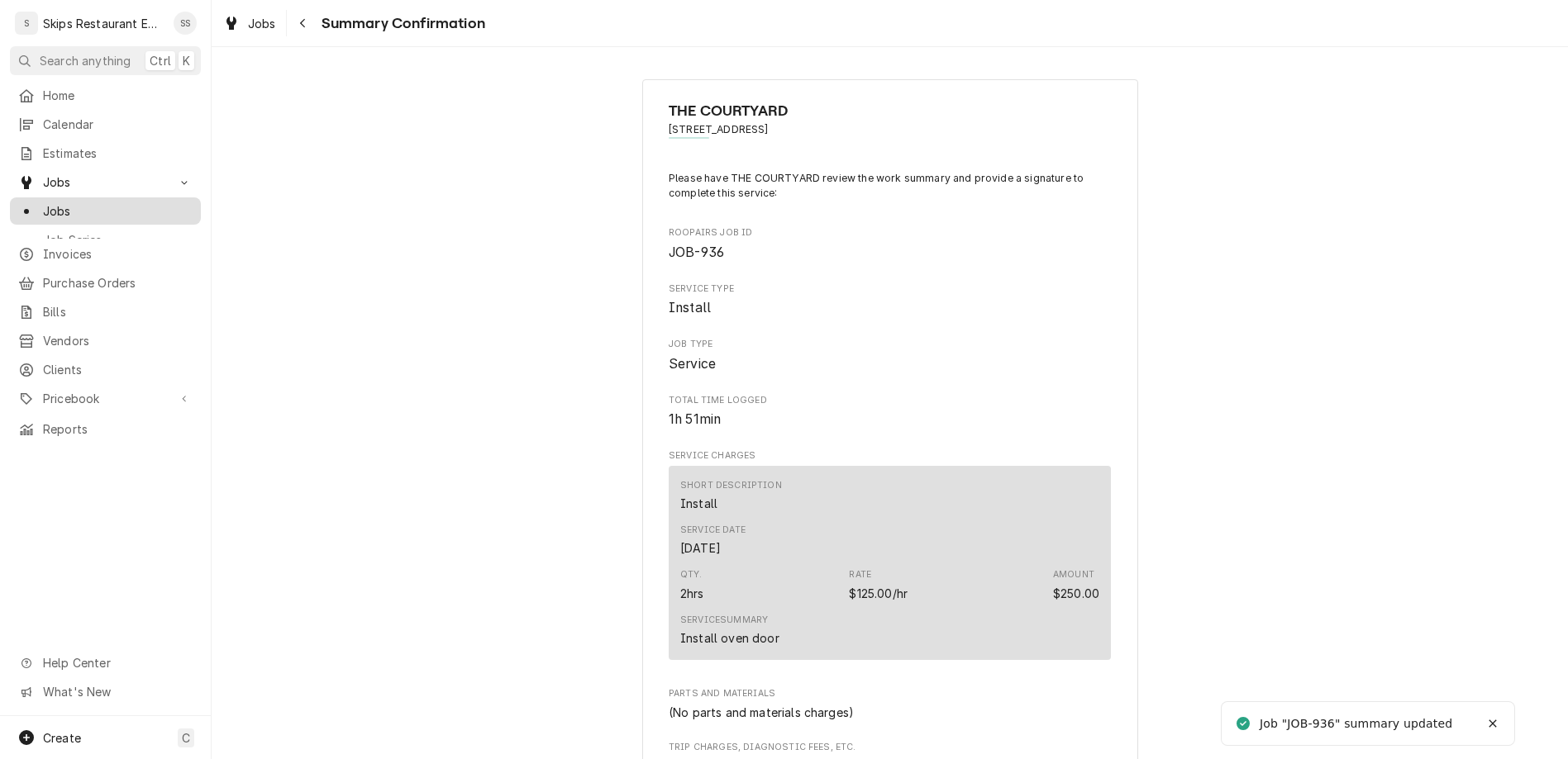
click at [52, 202] on span "Jobs" at bounding box center [118, 211] width 150 height 17
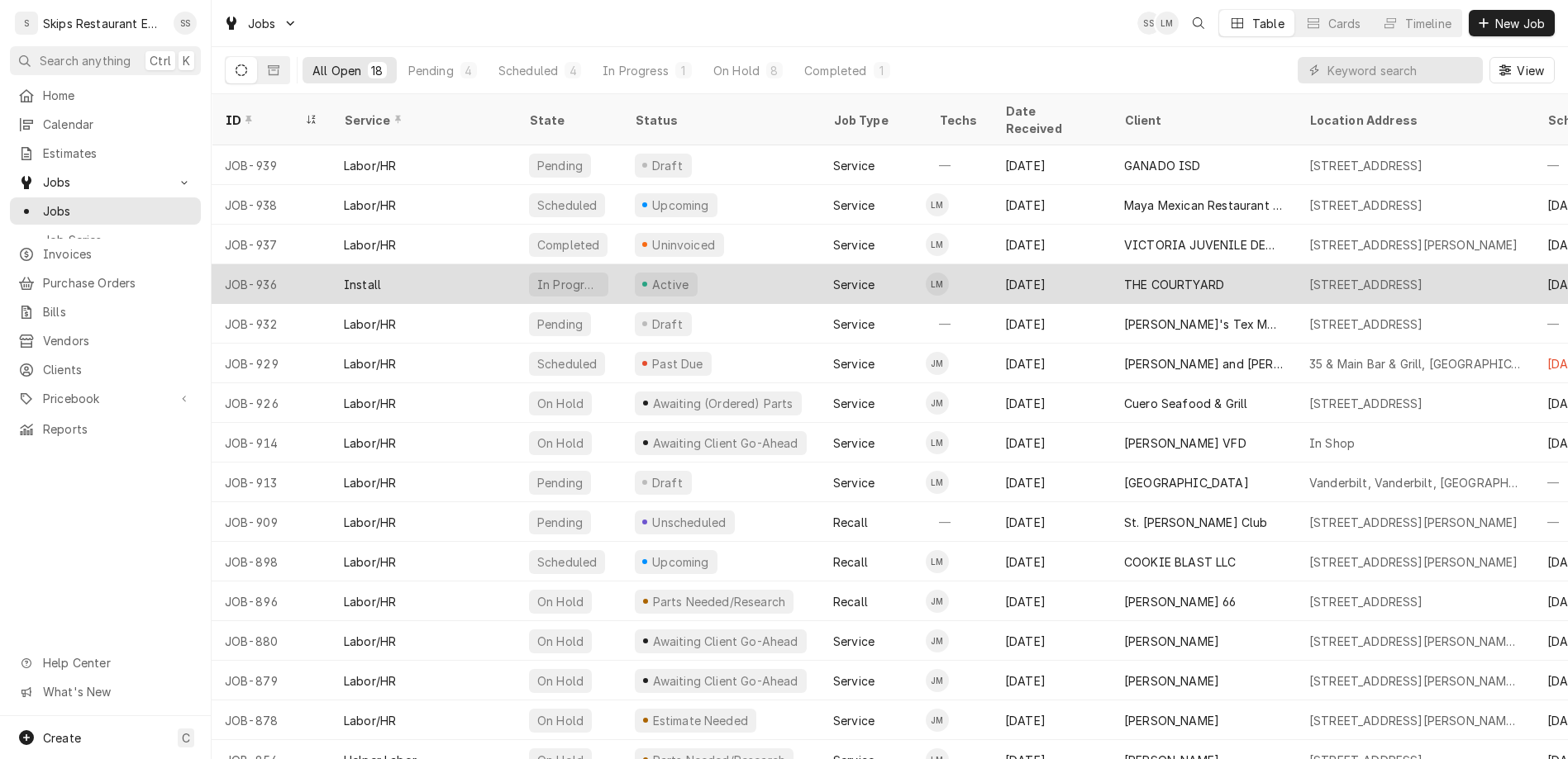
click at [650, 275] on div "Active" at bounding box center [670, 284] width 42 height 17
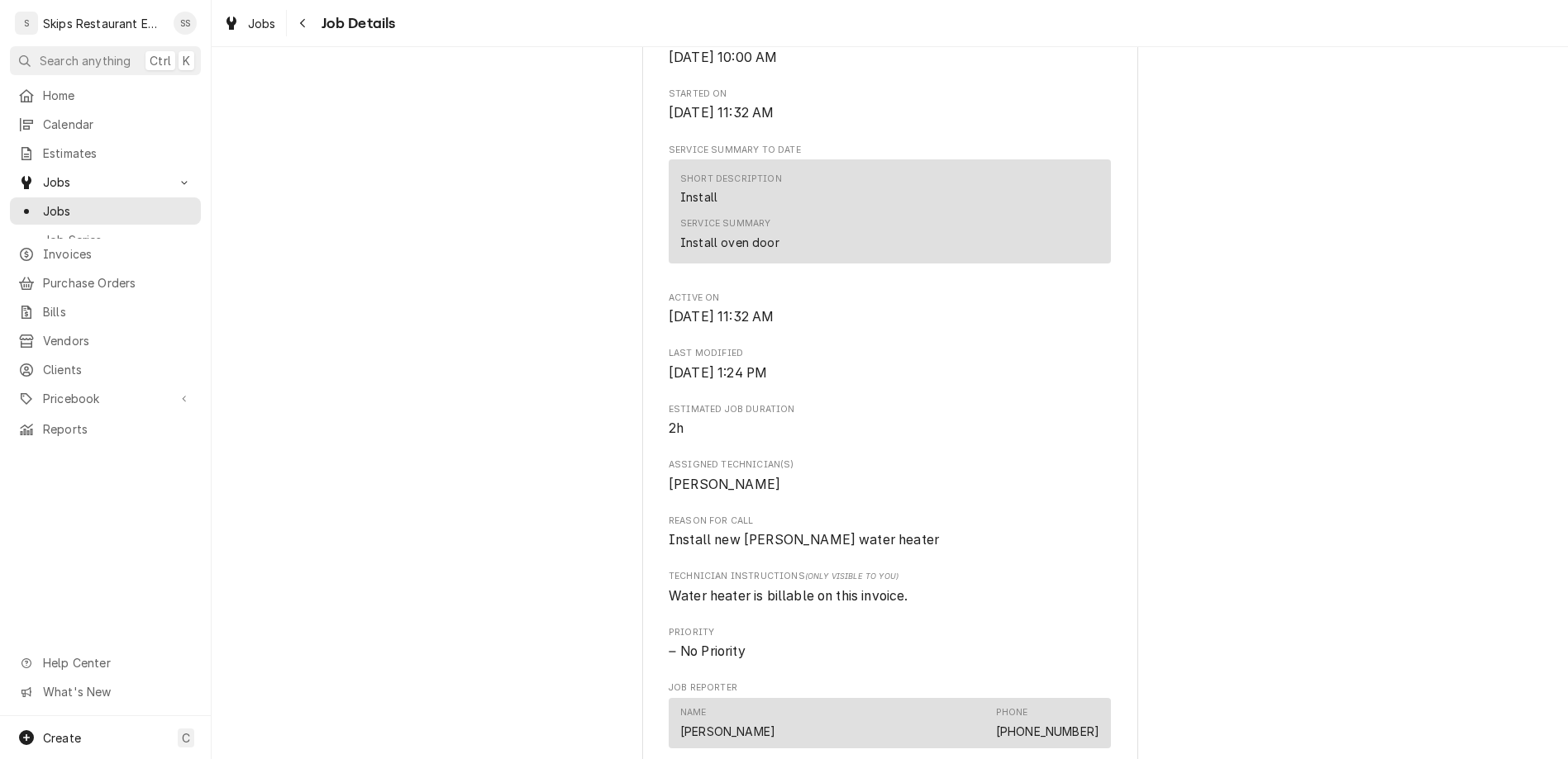
scroll to position [1031, 0]
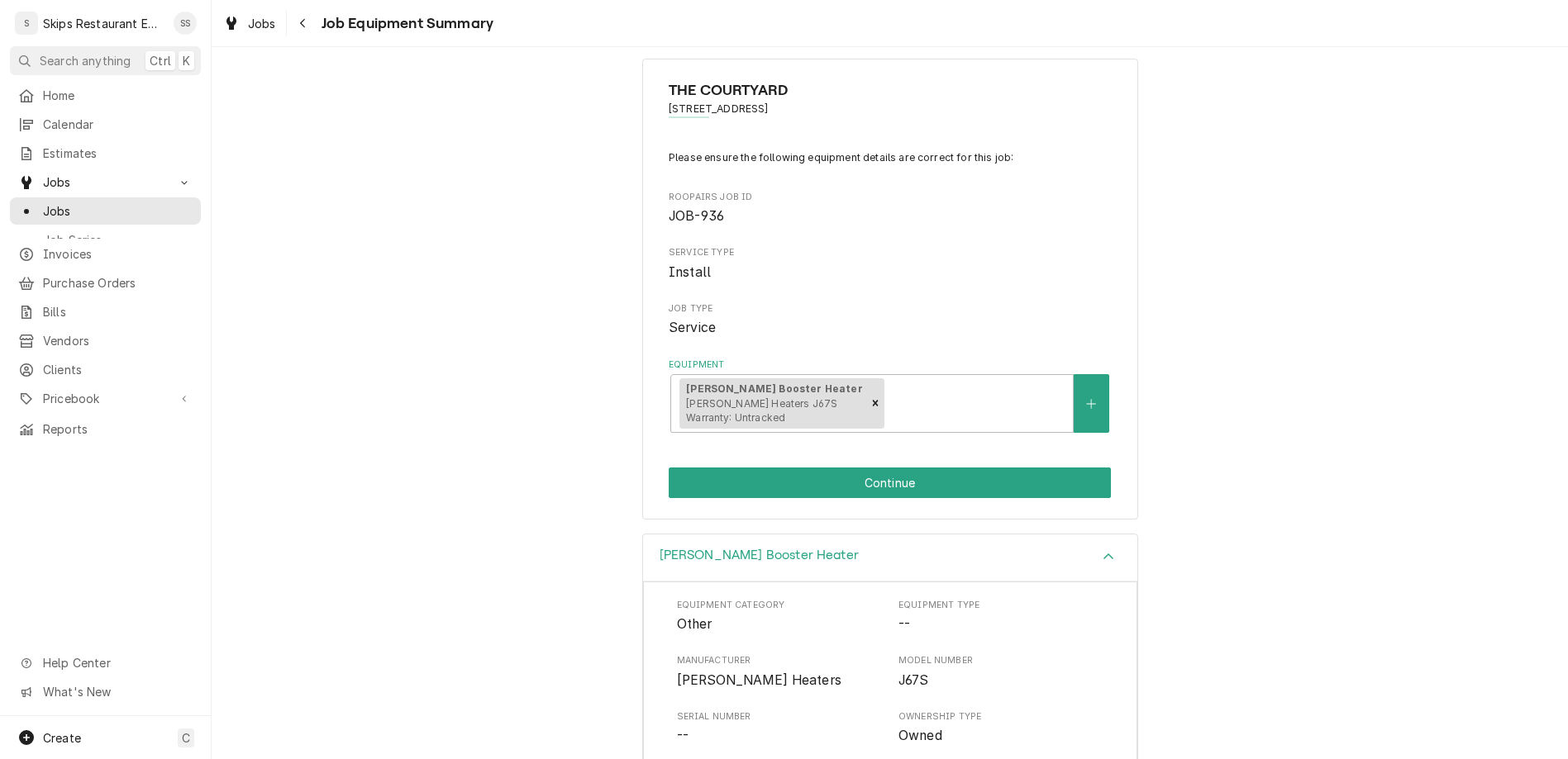
scroll to position [27, 0]
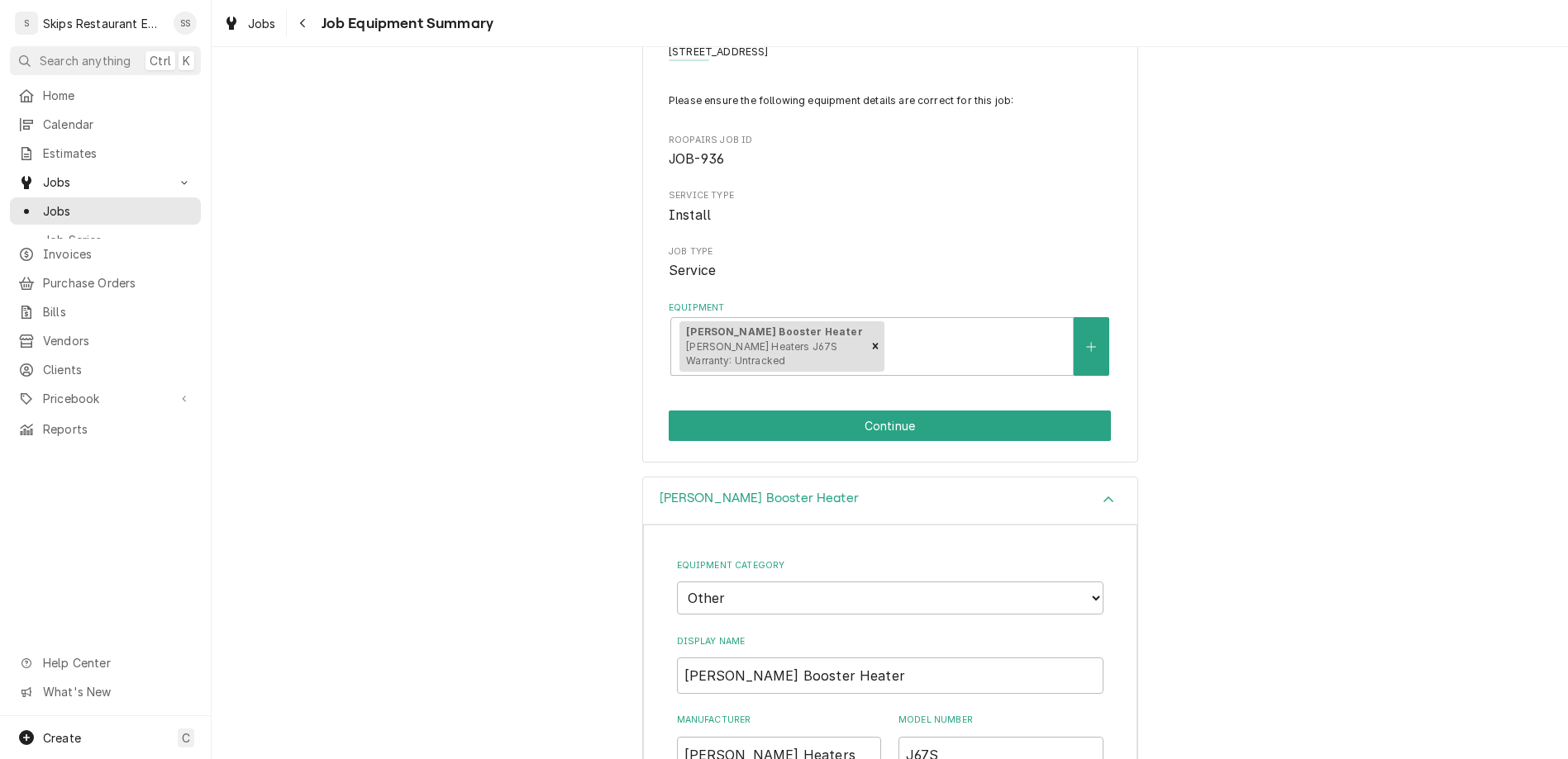
scroll to position [156, 0]
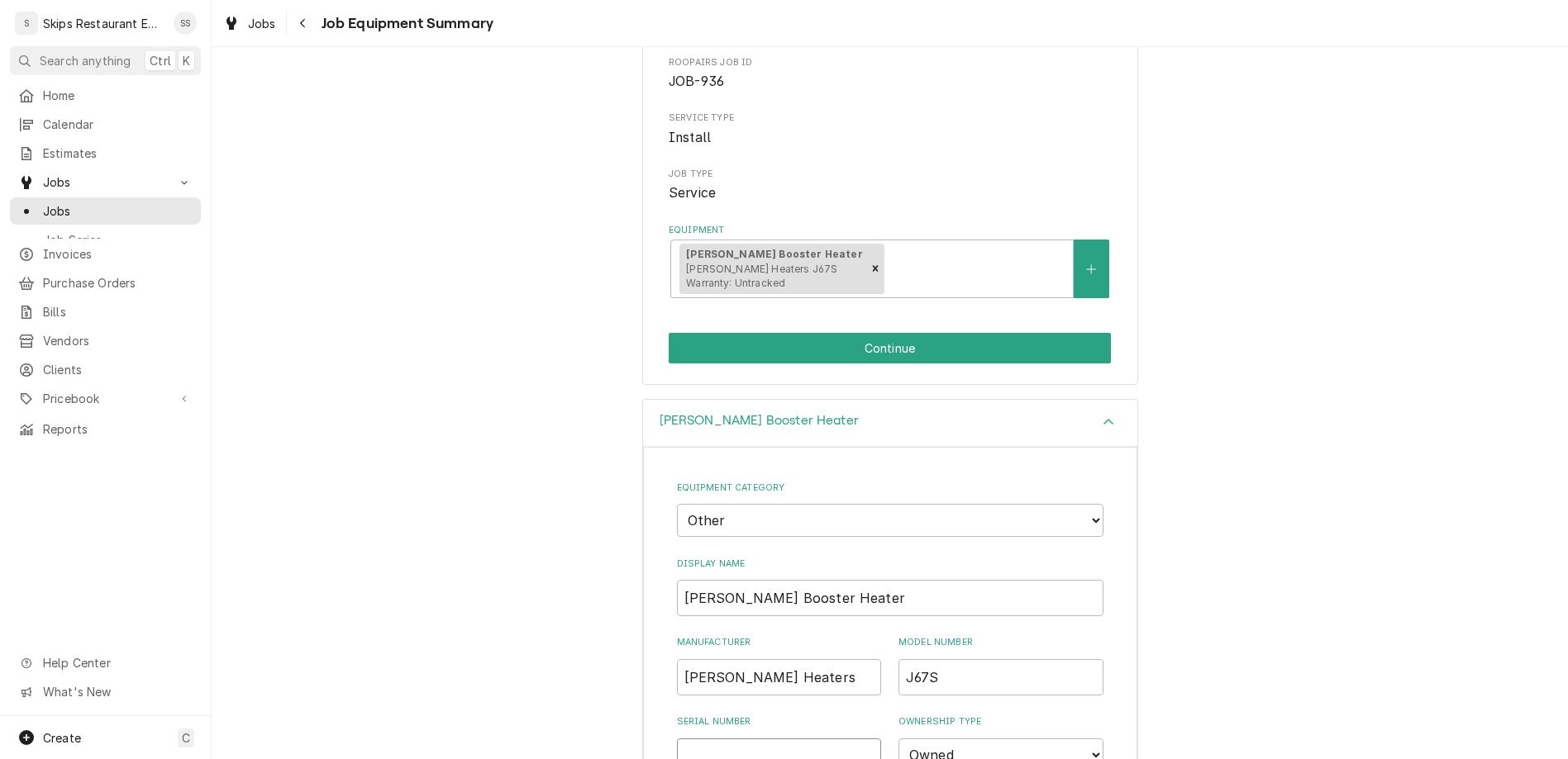
click at [763, 738] on input "Serial Number" at bounding box center [779, 757] width 205 height 37
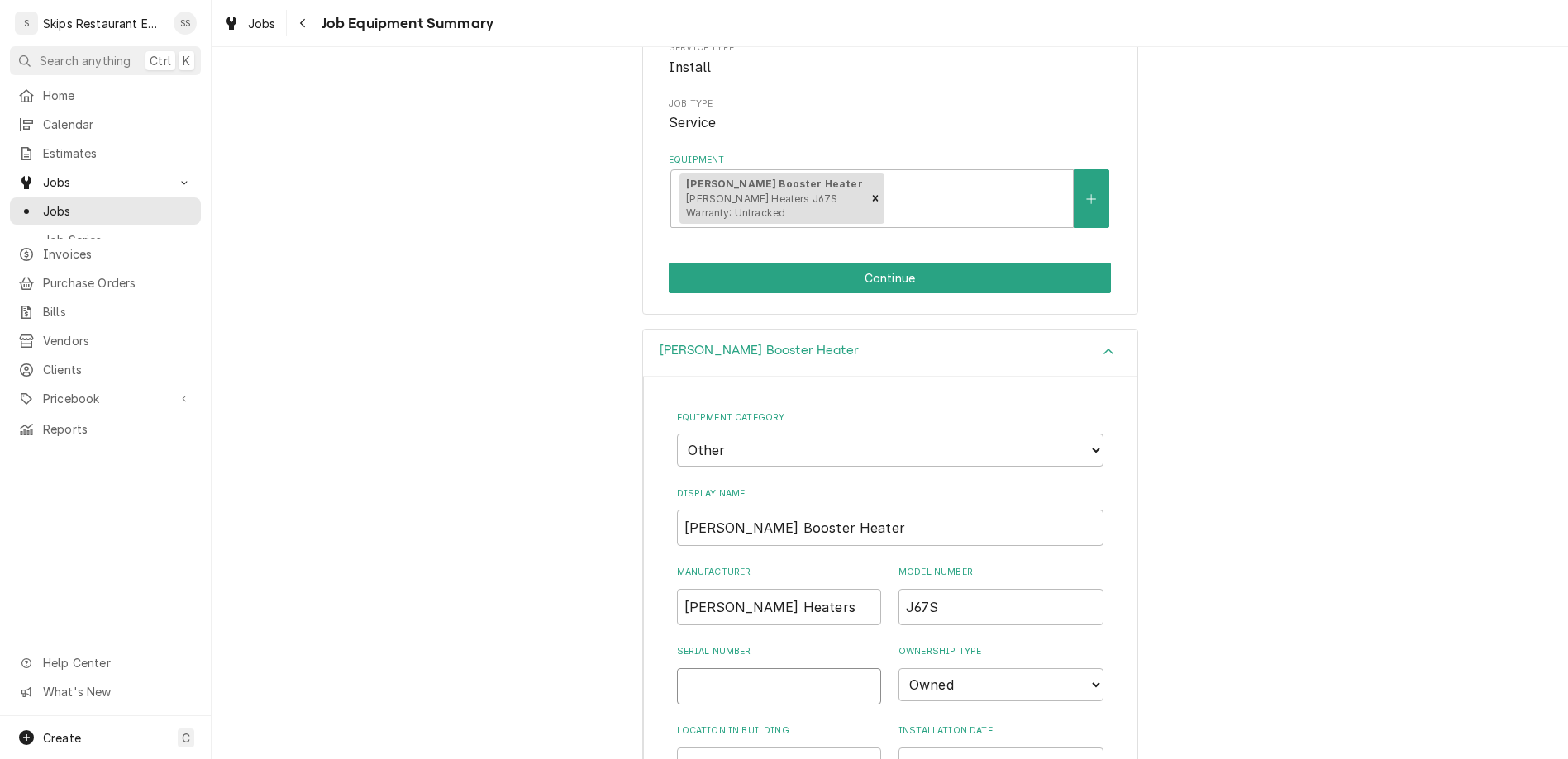
scroll to position [227, 0]
click at [898, 746] on input "Installation Date" at bounding box center [1001, 764] width 205 height 37
type input "2025-09-24"
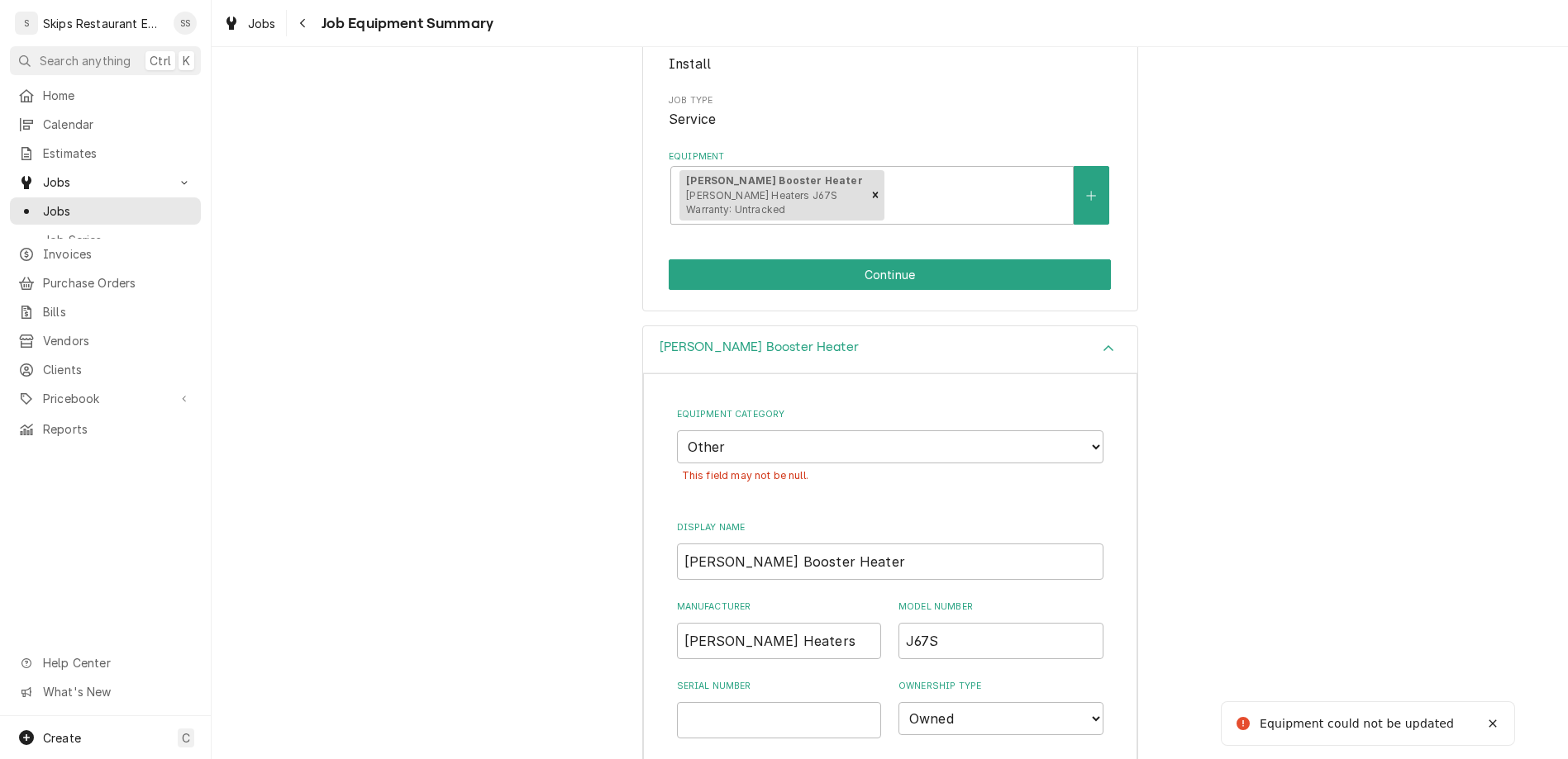
scroll to position [255, 0]
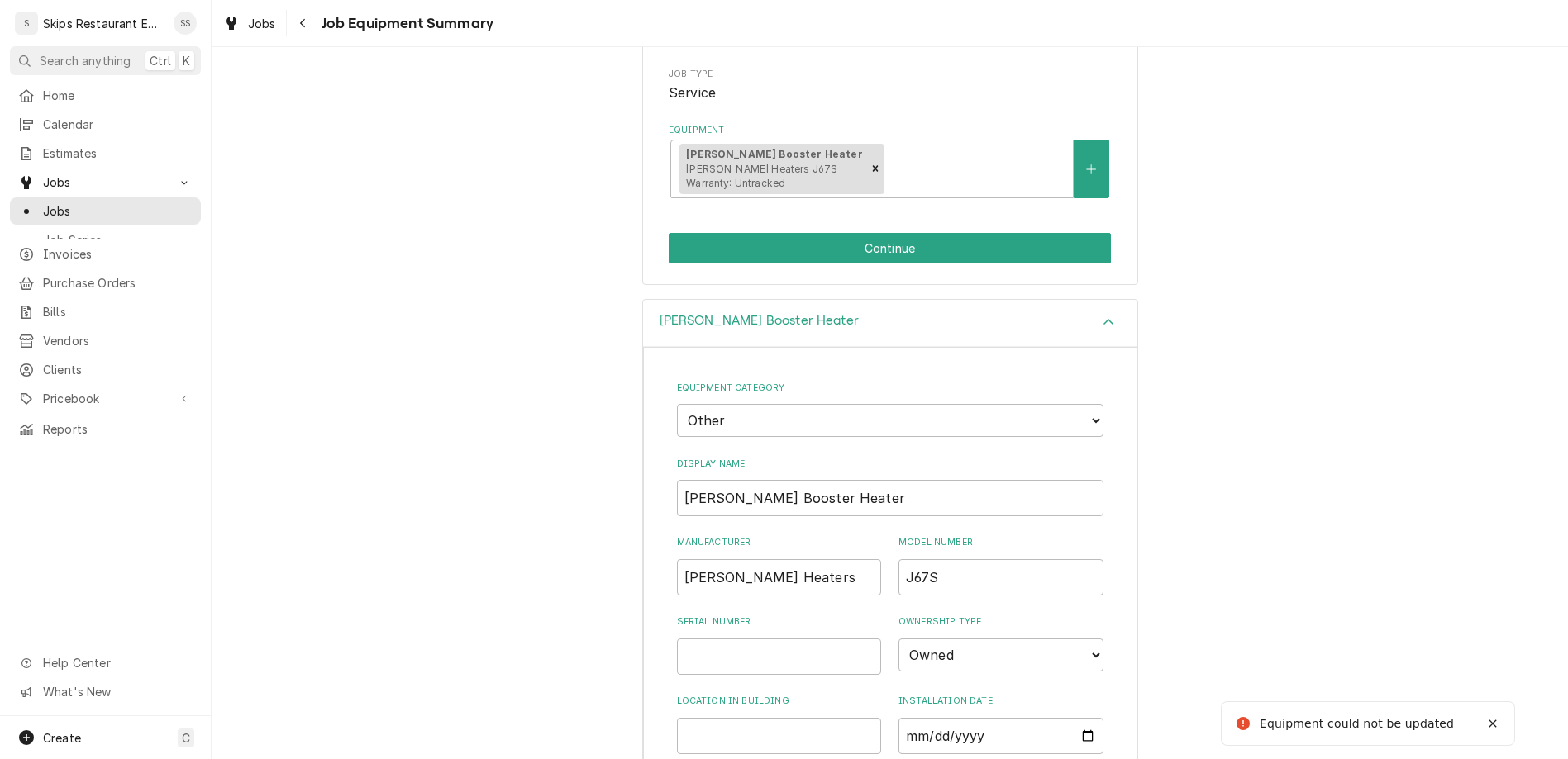
scroll to position [229, 0]
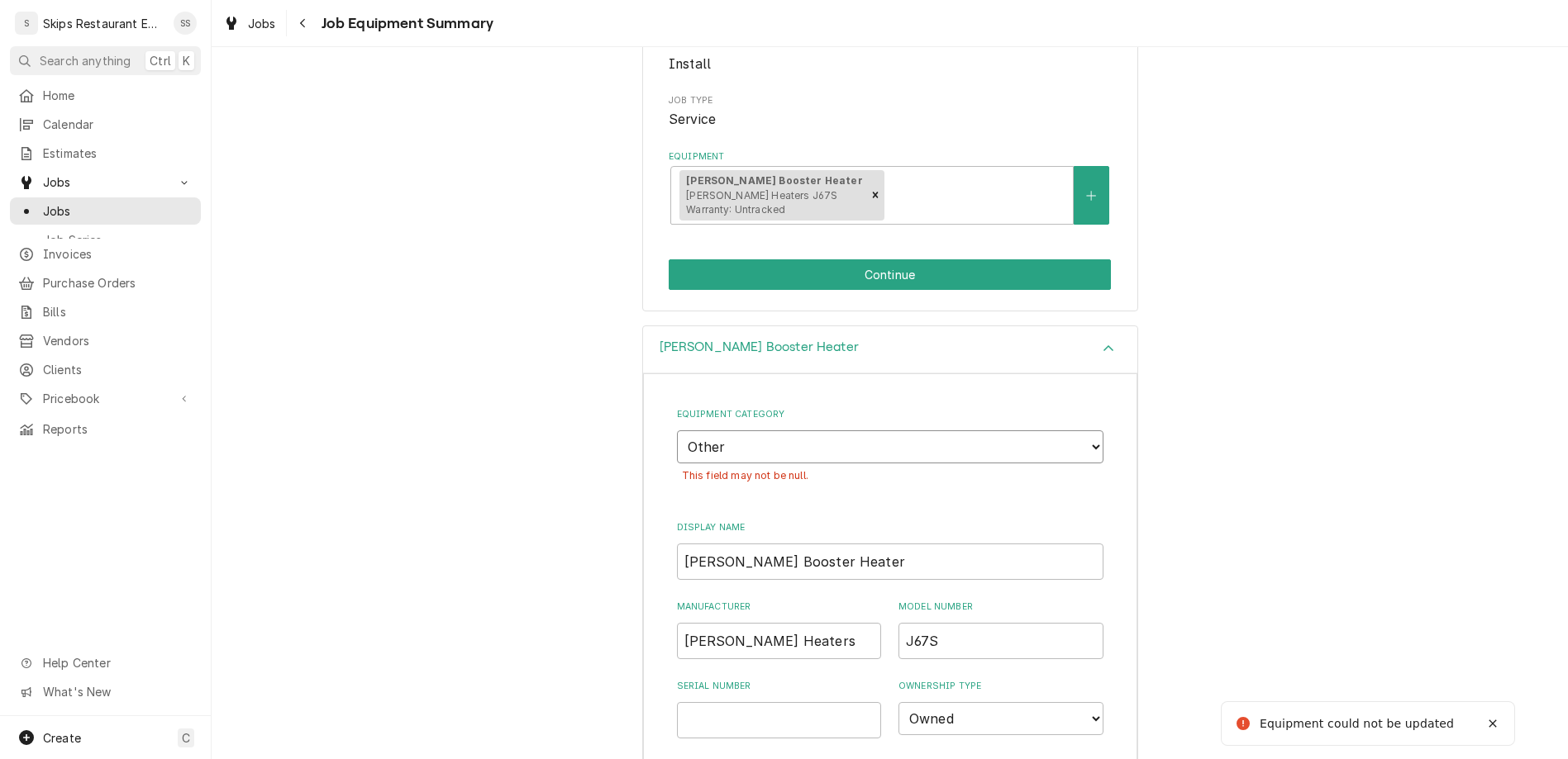
click at [677, 430] on select "Choose equipment category... Cooking Equipment Fryers Ice Machines Ovens and Ra…" at bounding box center [890, 447] width 426 height 33
select select "6"
click option "Dishwashing Equipment" at bounding box center [0, 0] width 0 height 0
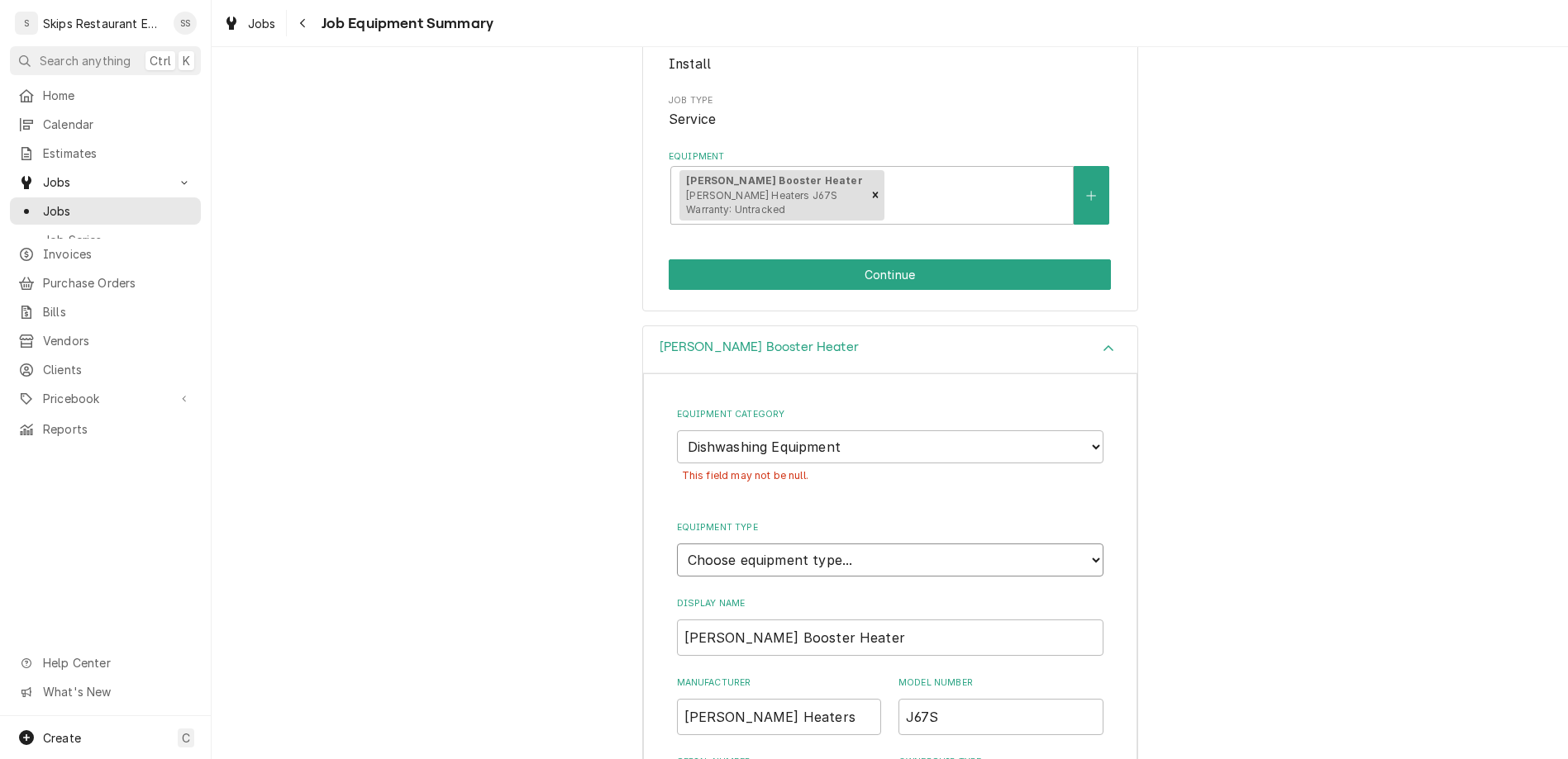
click at [677, 543] on select "Choose equipment type... Burnisher Dishtable Dishwasher Garbage Disposer Glass …" at bounding box center [890, 560] width 426 height 33
select select "43"
click option "Dishwasher" at bounding box center [0, 0] width 0 height 0
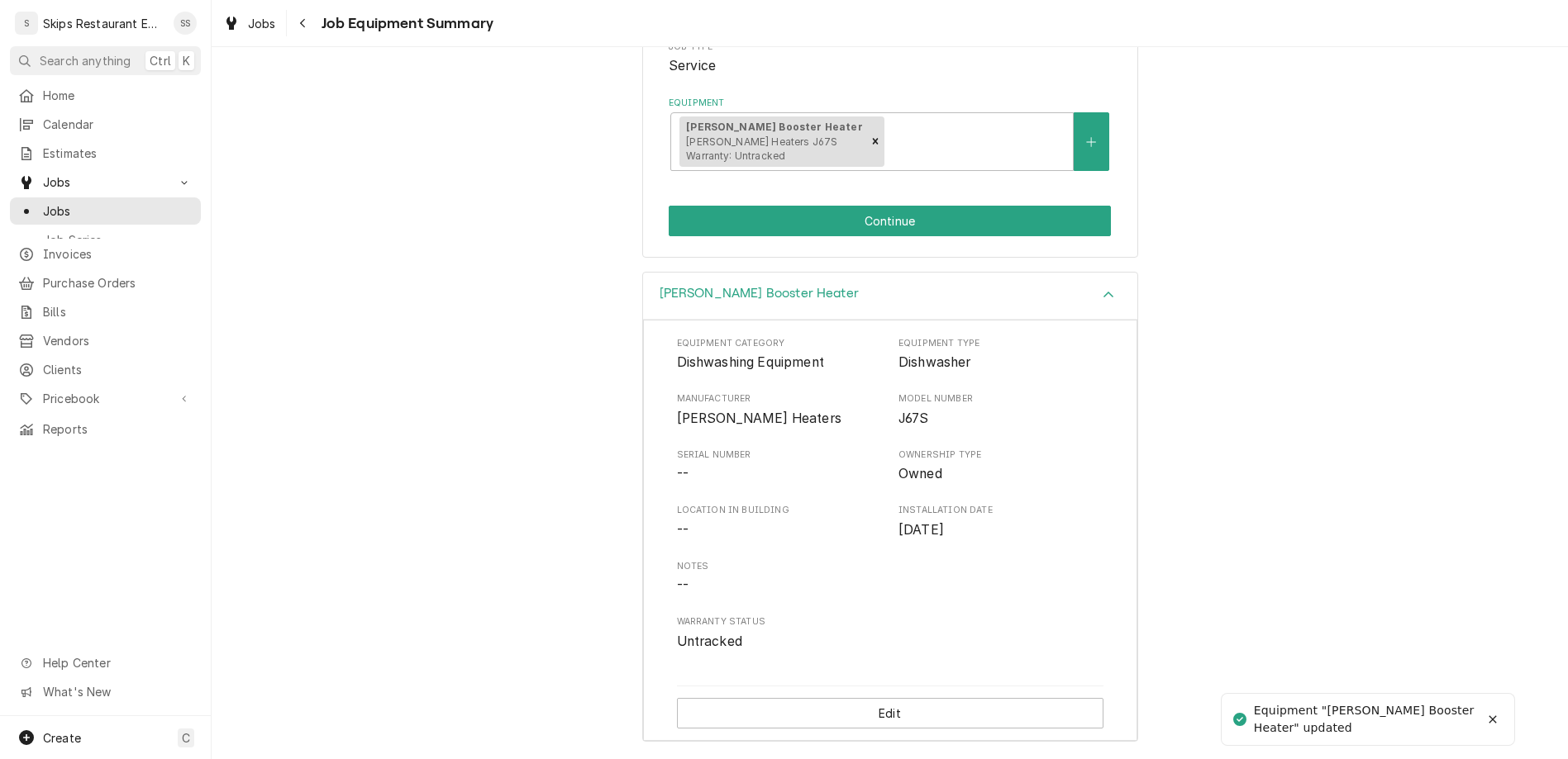
scroll to position [27, 0]
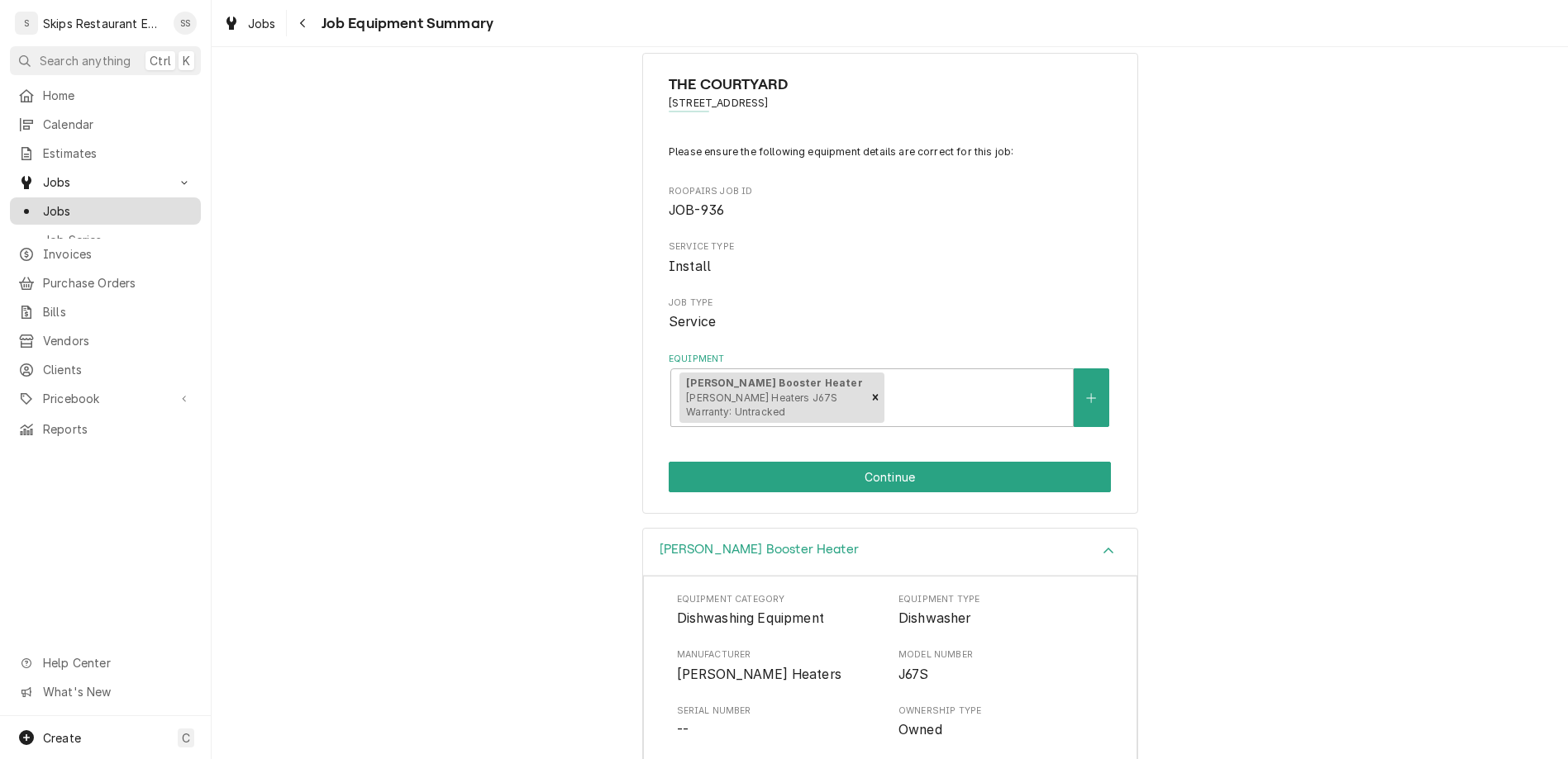
click at [43, 202] on span "Jobs" at bounding box center [118, 211] width 150 height 17
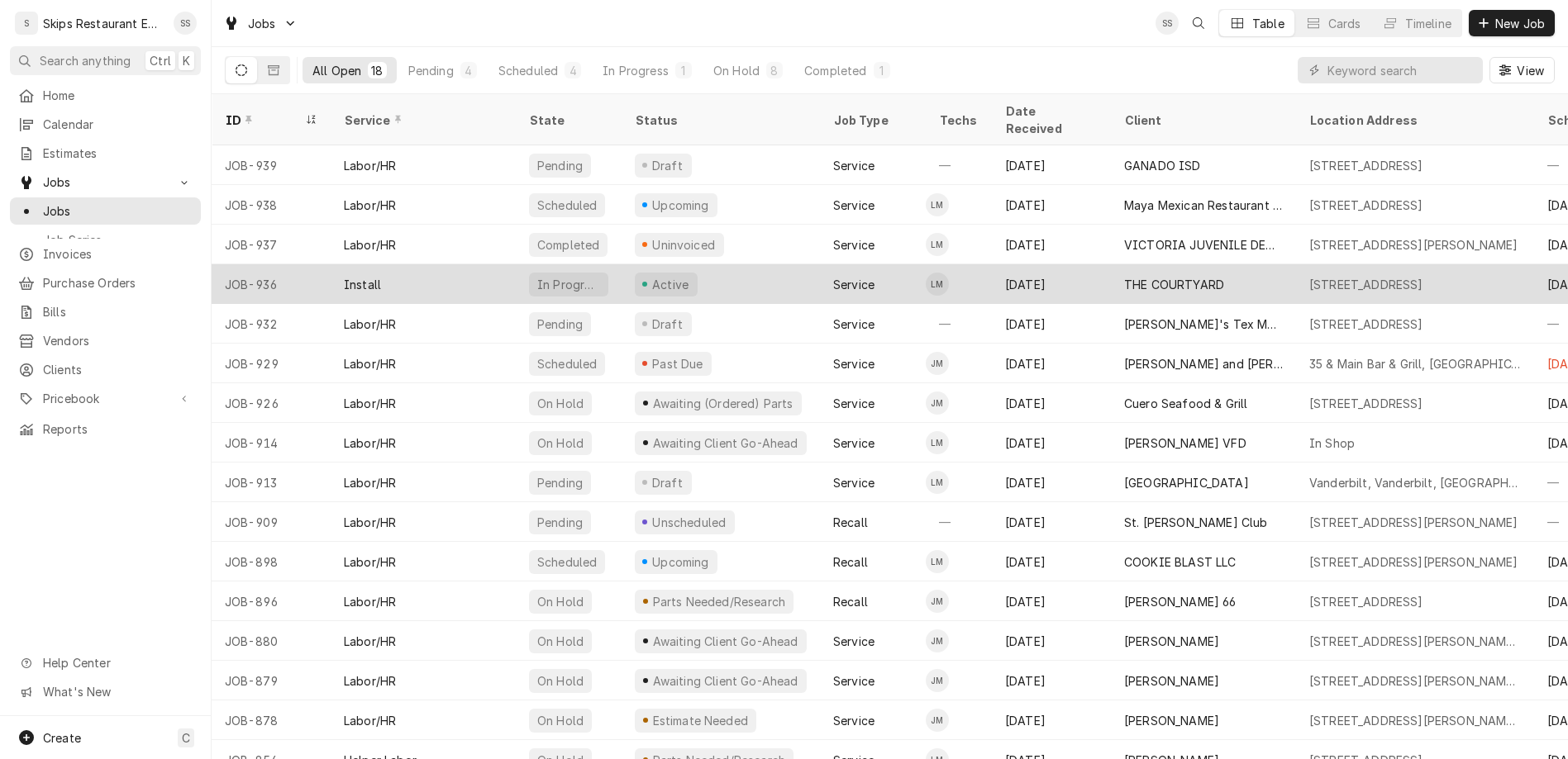
click at [635, 273] on div "Active" at bounding box center [665, 285] width 62 height 24
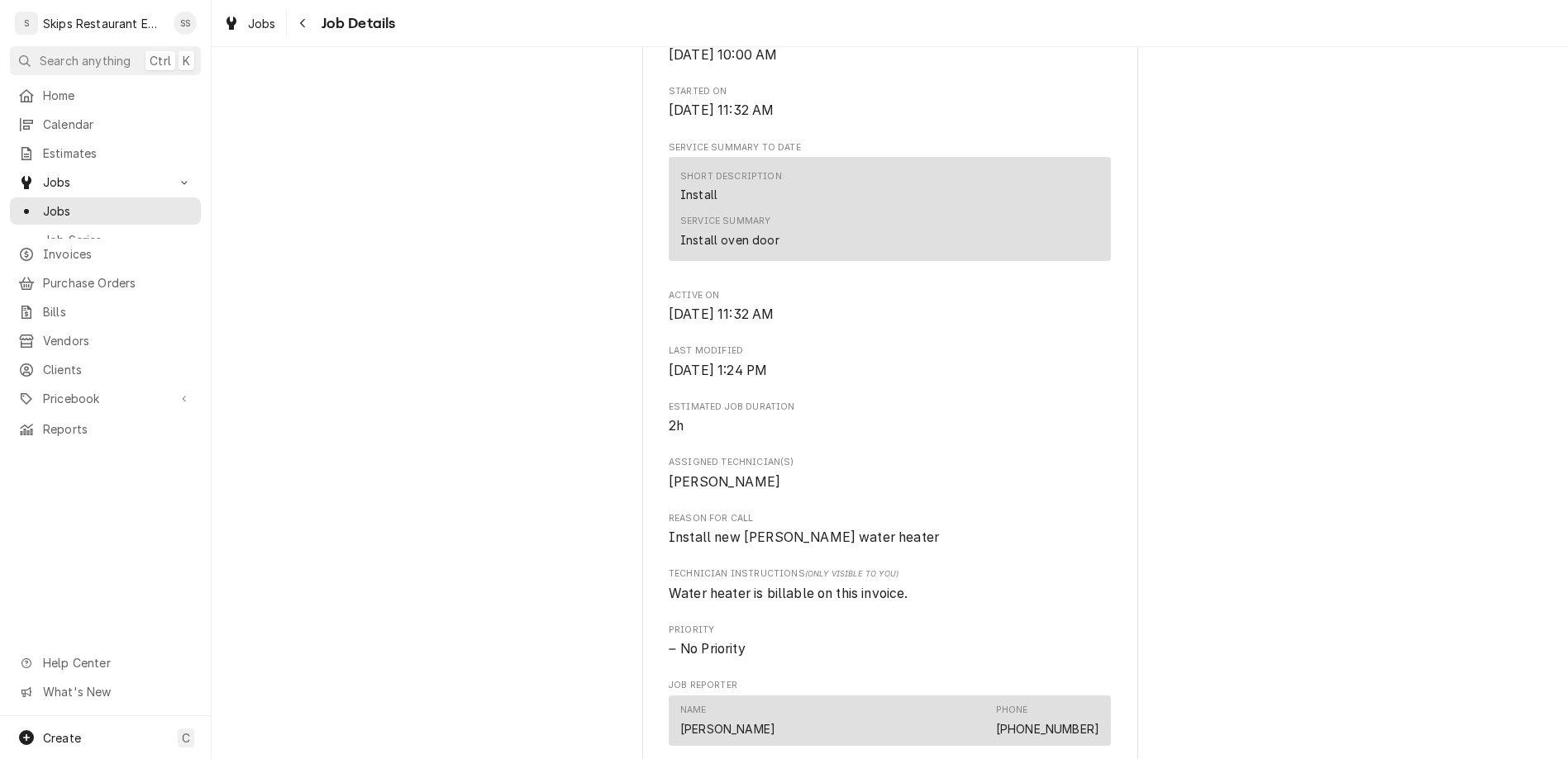
scroll to position [902, 0]
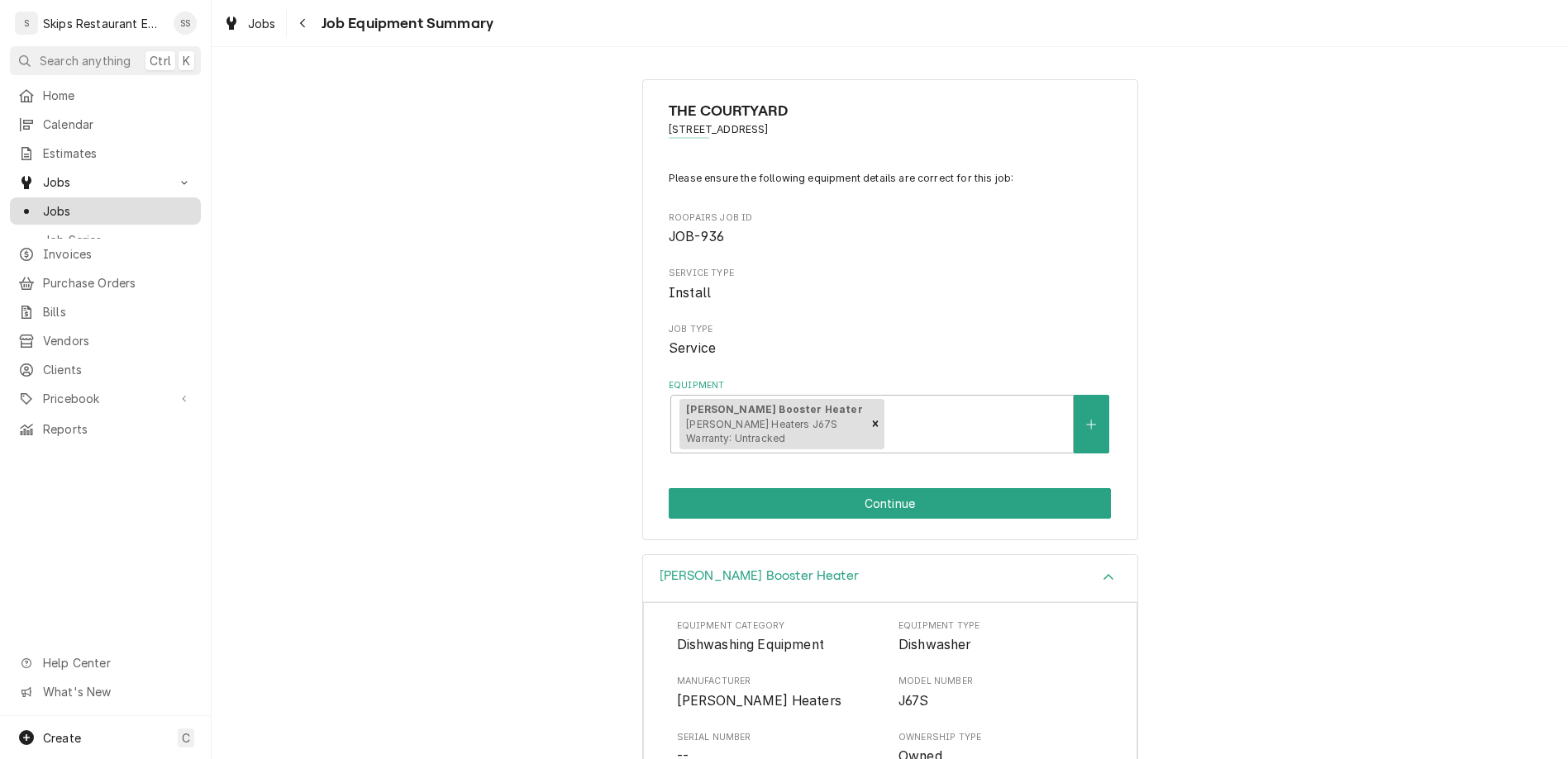
click at [43, 202] on span "Jobs" at bounding box center [118, 211] width 150 height 17
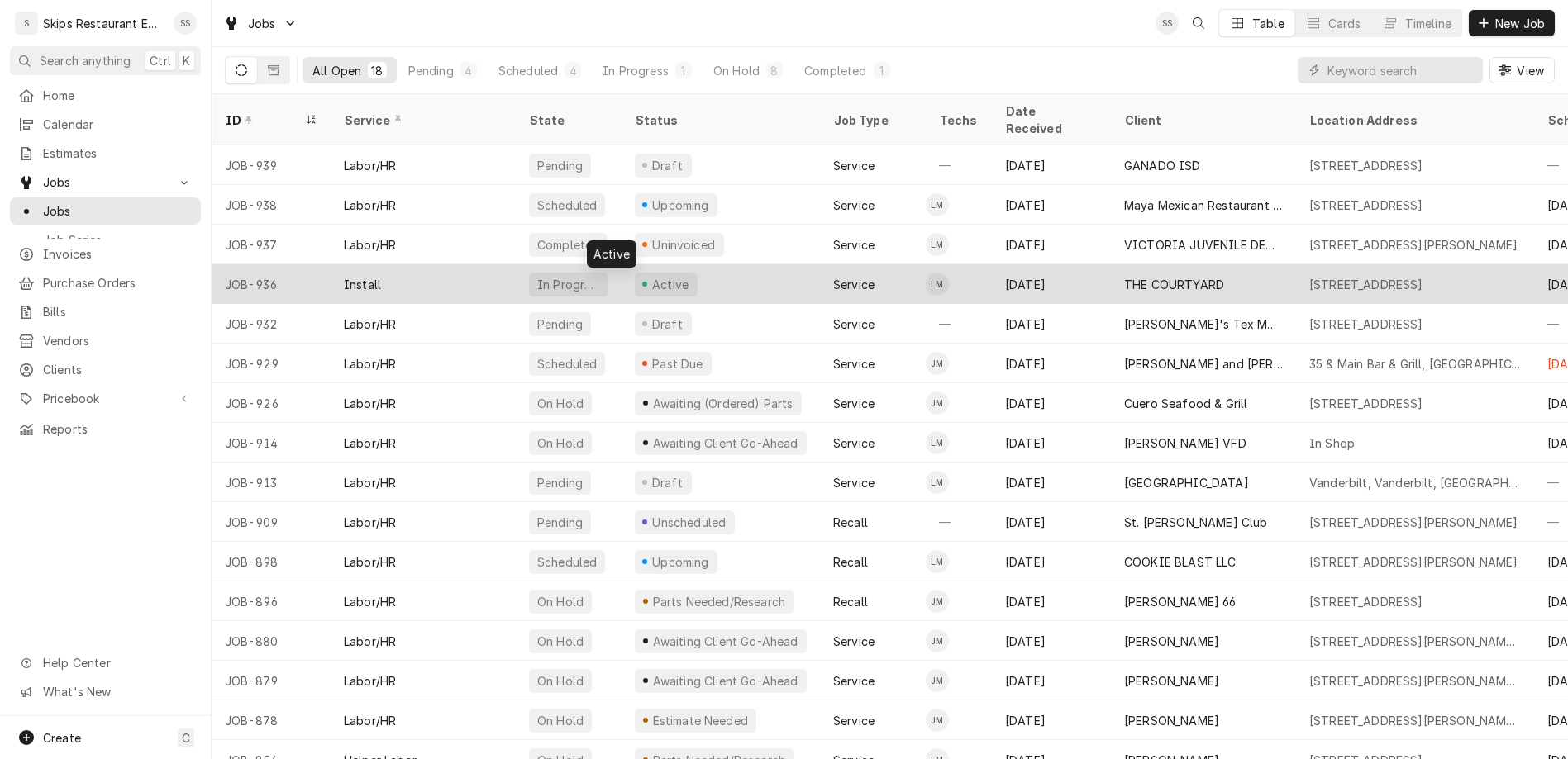
click at [650, 275] on div "Active" at bounding box center [670, 284] width 42 height 17
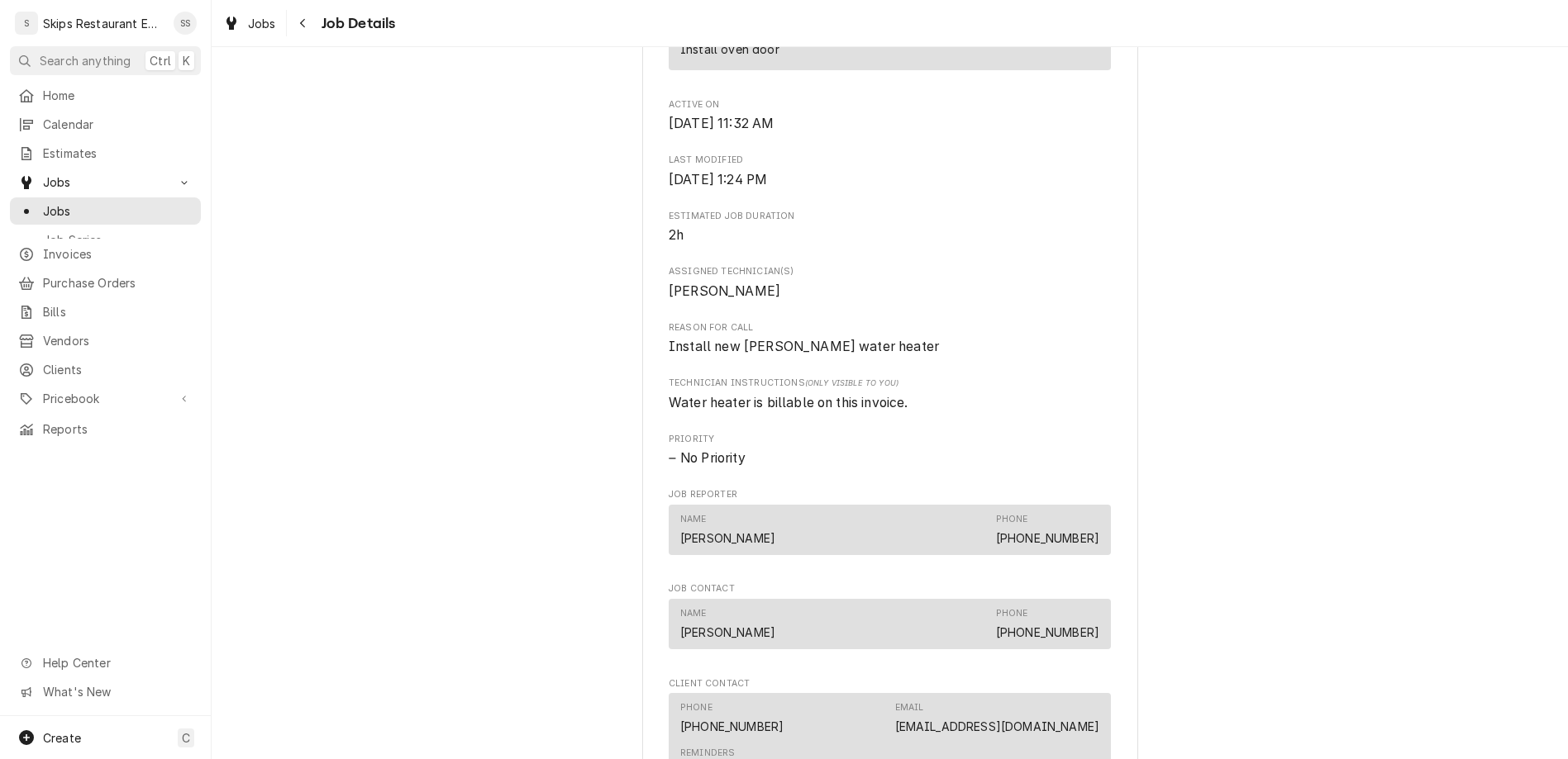
scroll to position [1129, 0]
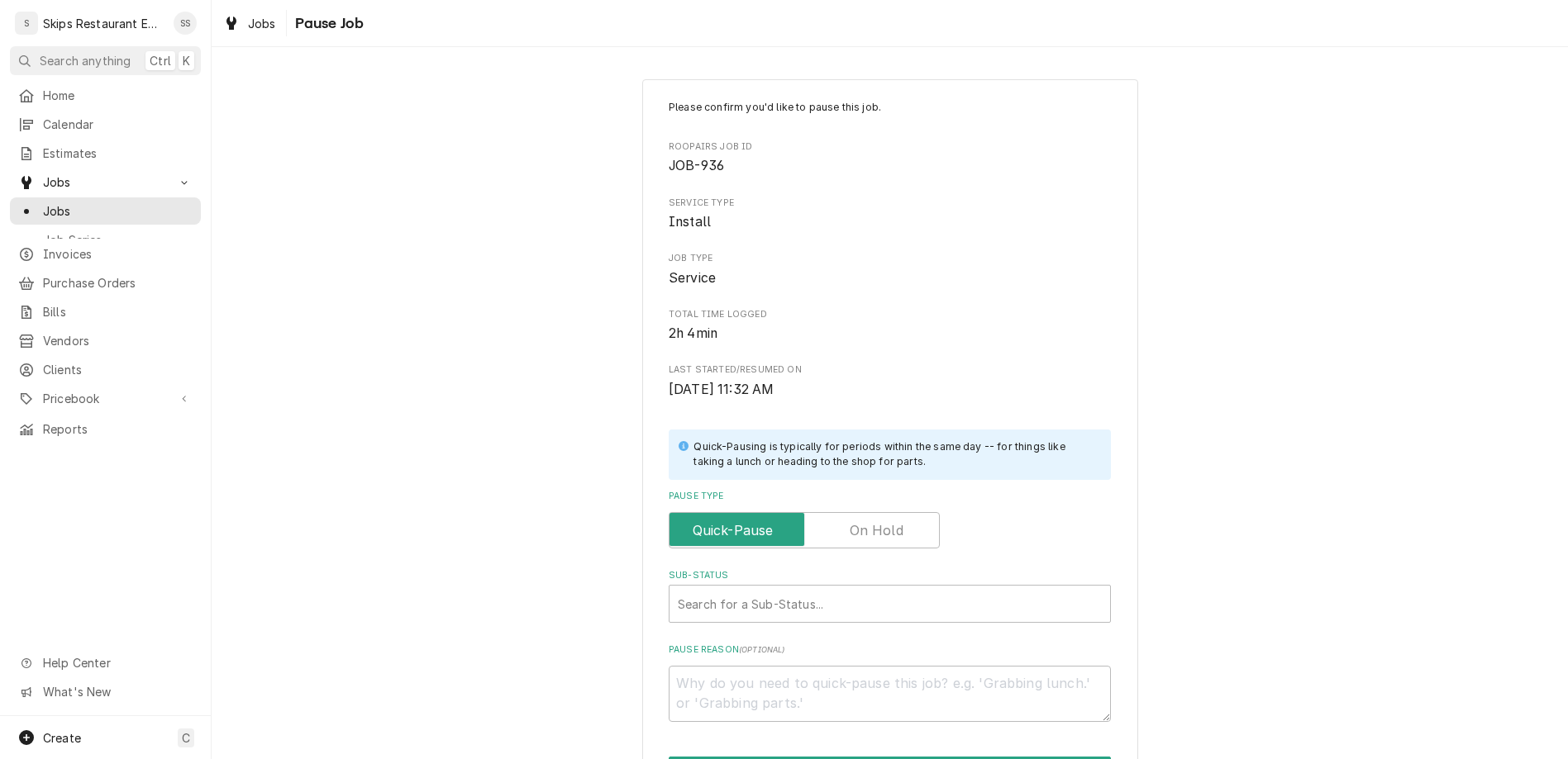
click at [853, 512] on label "Pause Type" at bounding box center [804, 530] width 271 height 37
click at [853, 512] on input "Pause Type" at bounding box center [804, 530] width 256 height 37
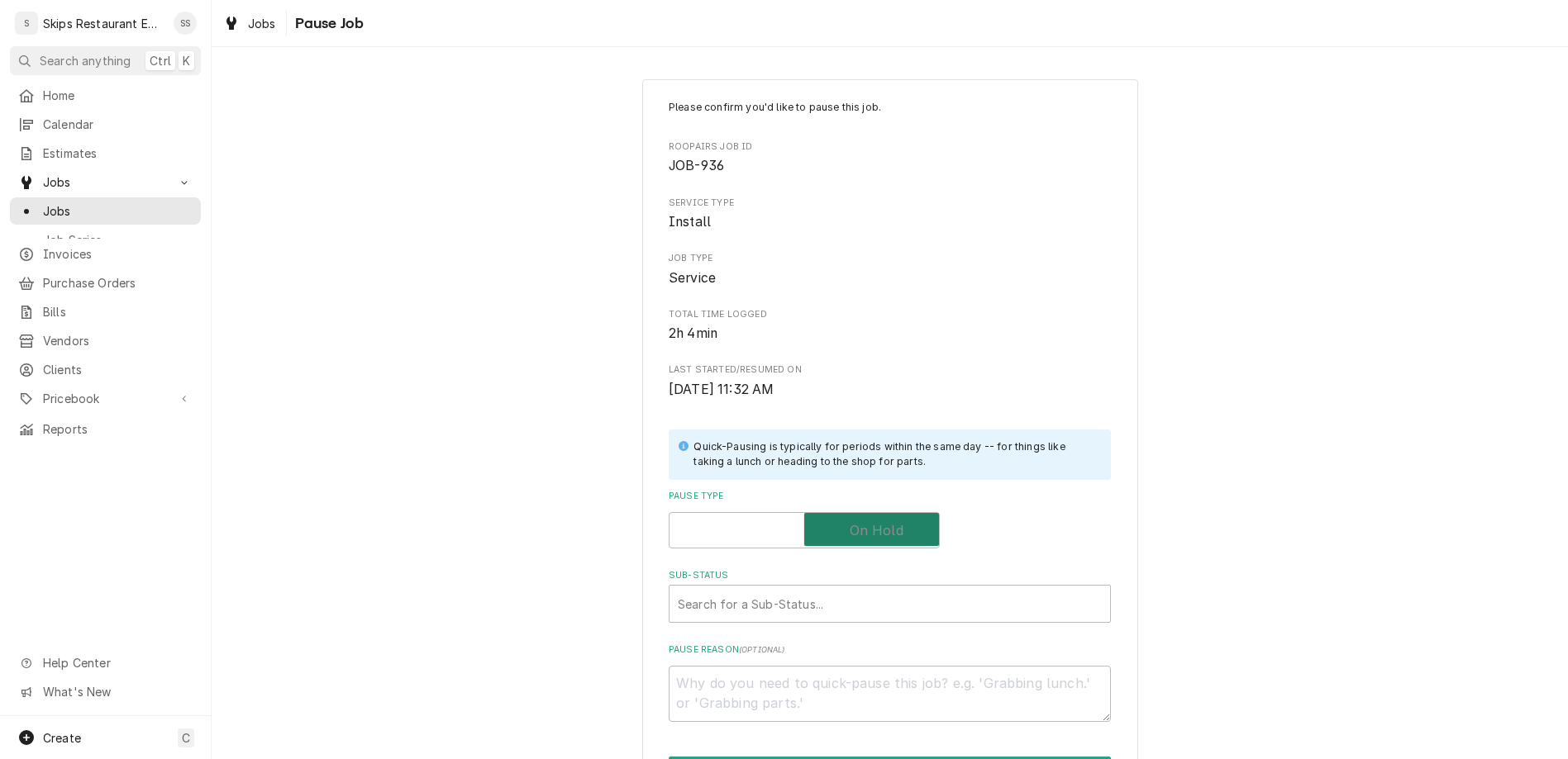
checkbox input "true"
click at [804, 589] on div "Sub-Status" at bounding box center [889, 604] width 424 height 30
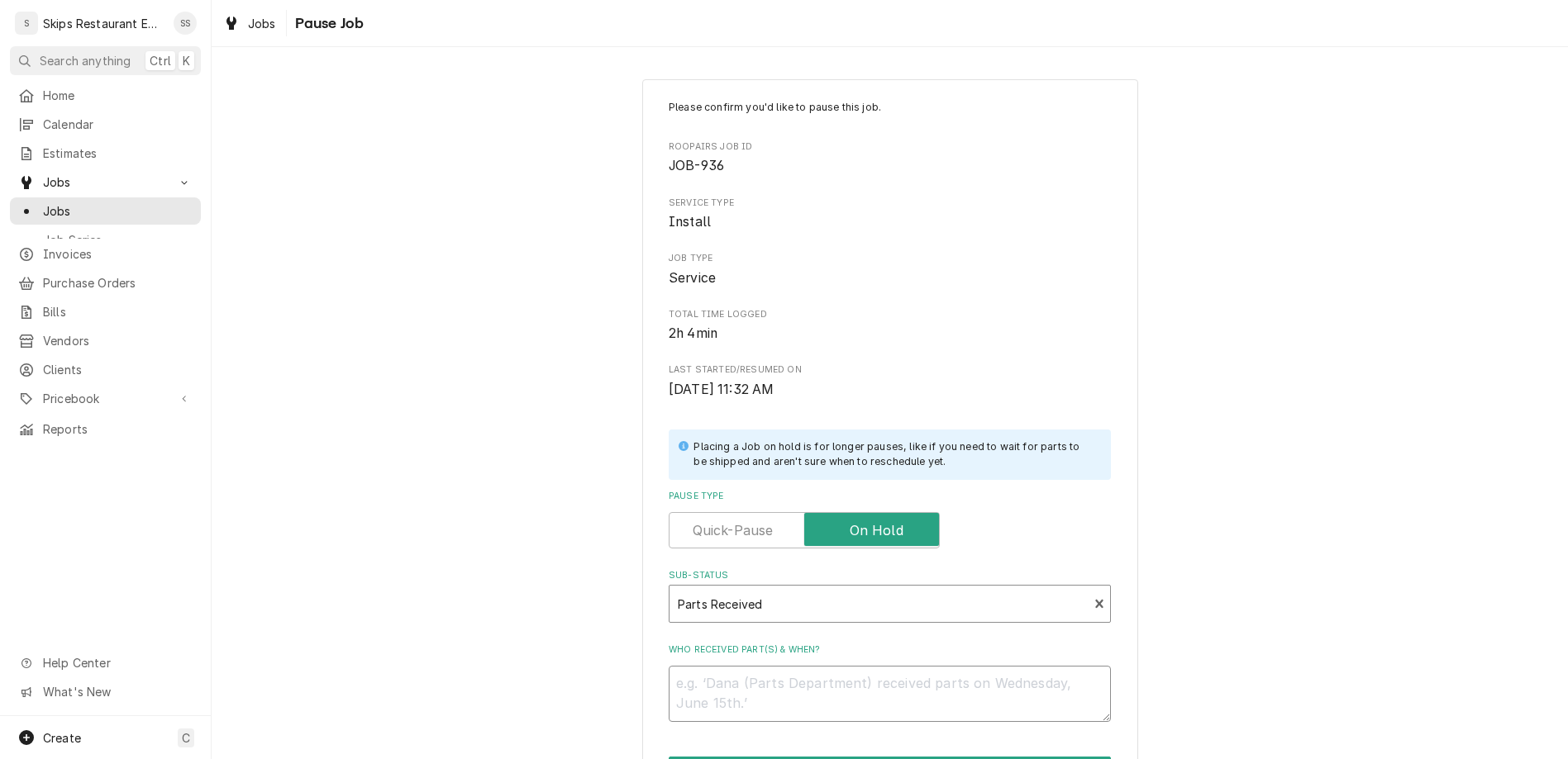
click at [767, 666] on textarea "Who received part(s) & when?" at bounding box center [889, 693] width 442 height 56
type textarea "x"
type textarea "W"
type textarea "x"
type textarea "We"
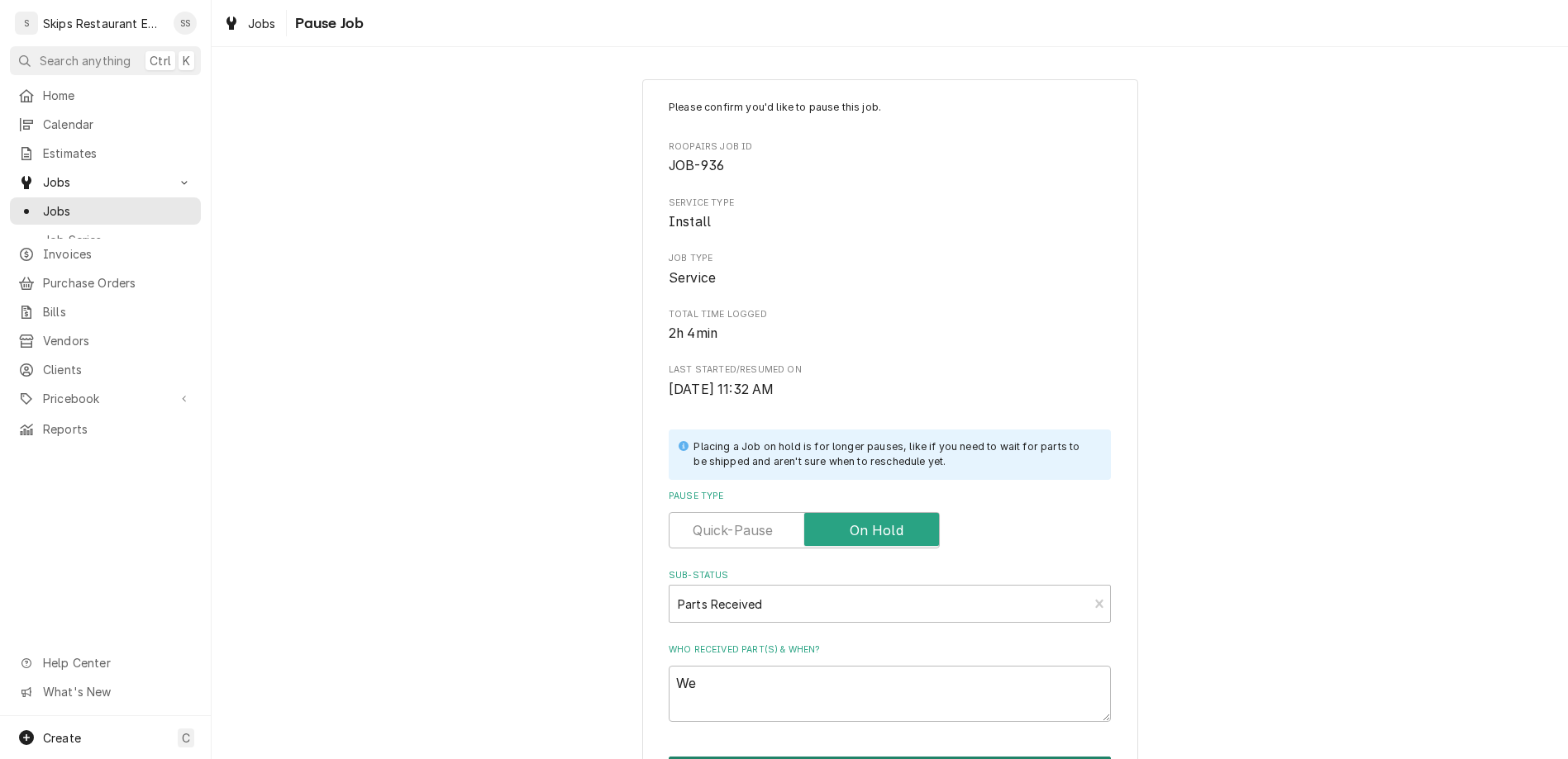
click at [866, 757] on button "Pause" at bounding box center [889, 771] width 442 height 31
type textarea "x"
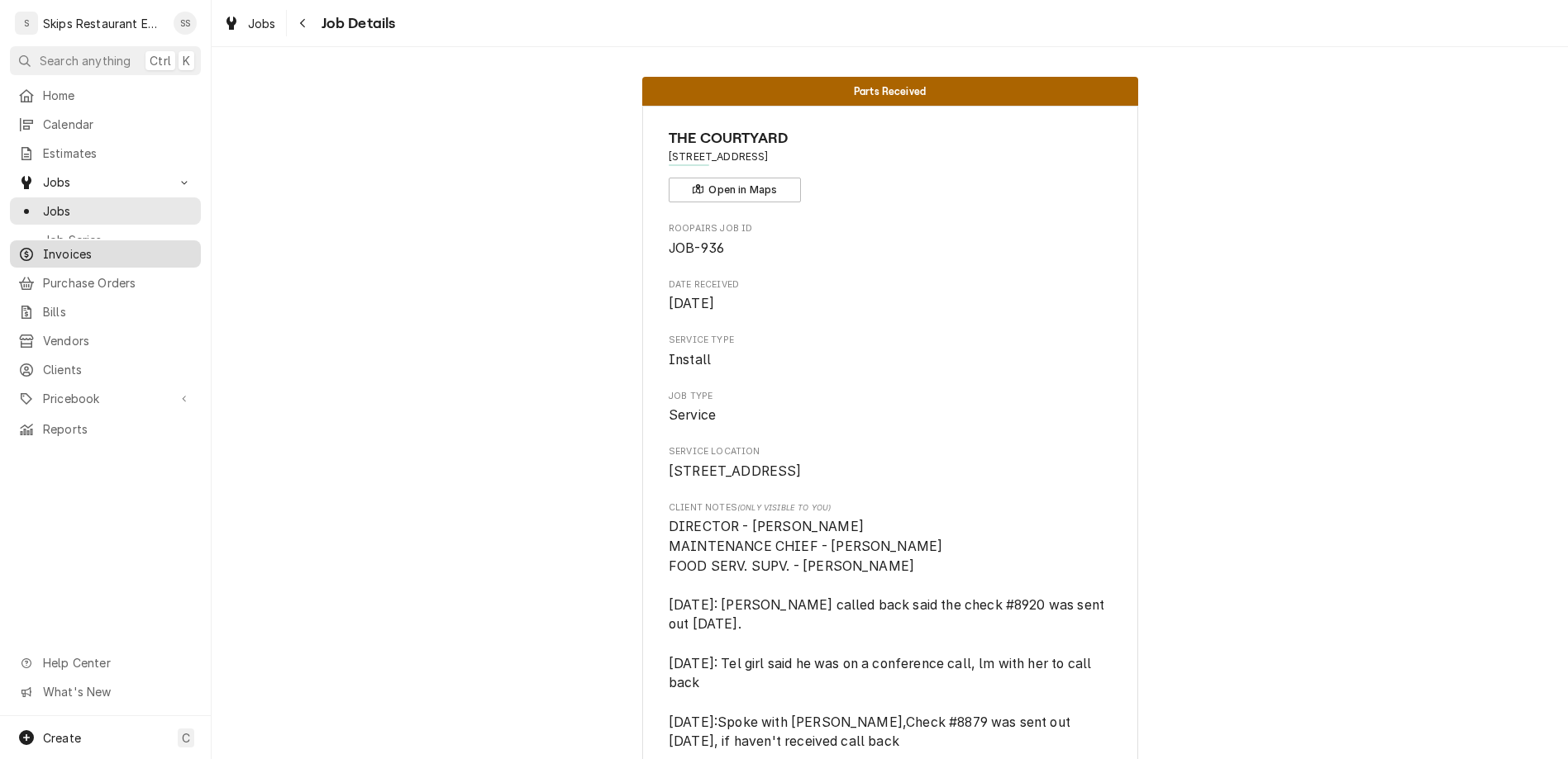
click at [55, 246] on span "Invoices" at bounding box center [118, 254] width 150 height 17
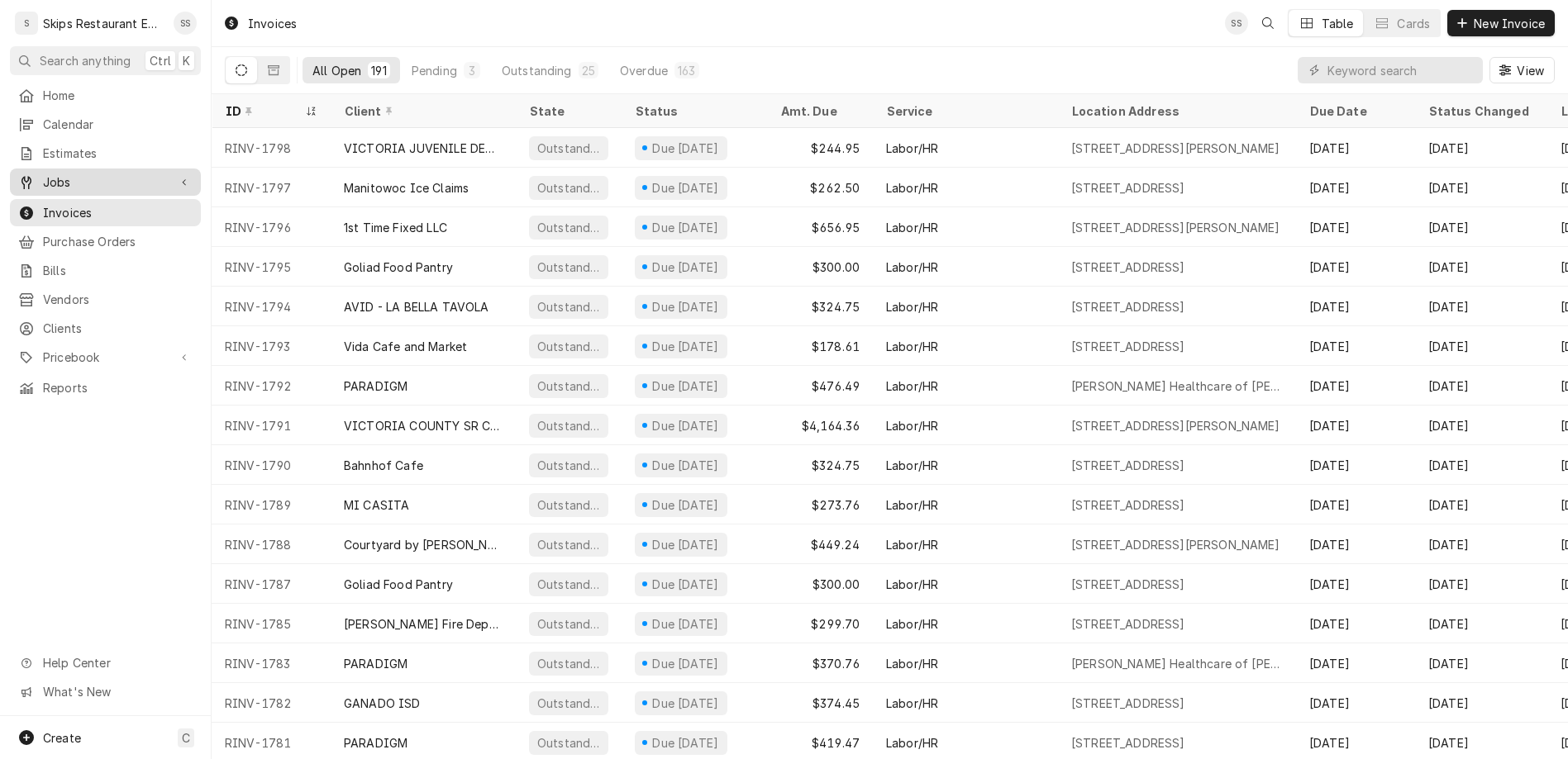
click at [47, 173] on span "Jobs" at bounding box center [106, 181] width 125 height 17
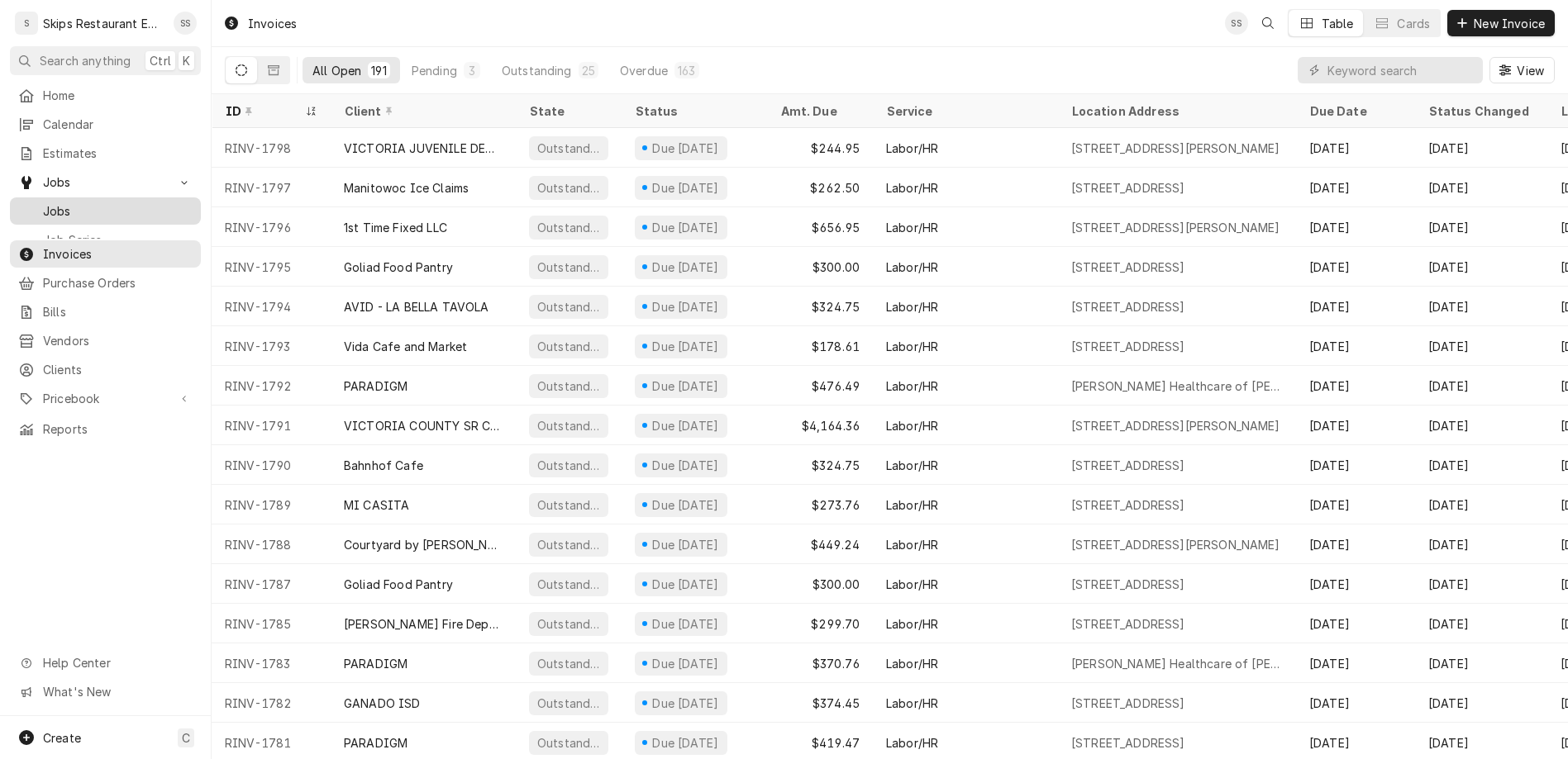
click at [47, 202] on span "Jobs" at bounding box center [118, 211] width 150 height 17
